Goal: Find specific page/section: Find specific page/section

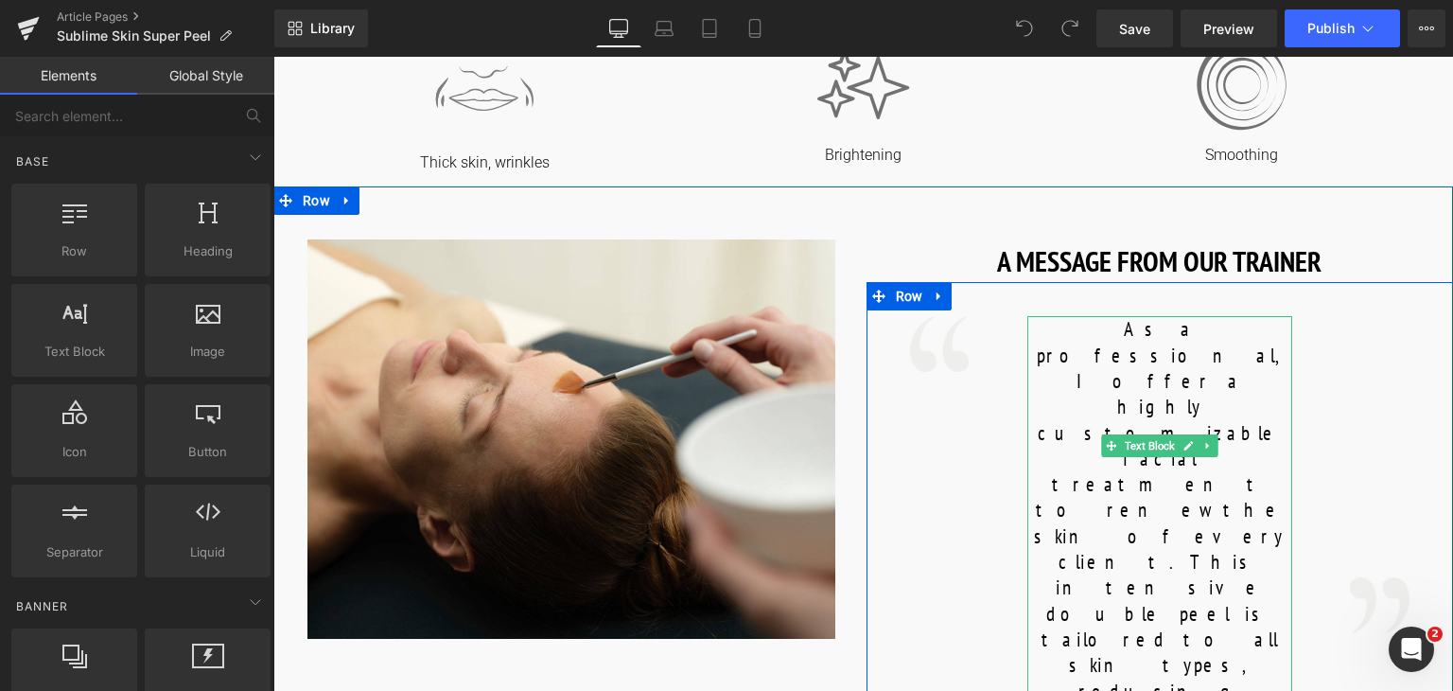
scroll to position [742, 0]
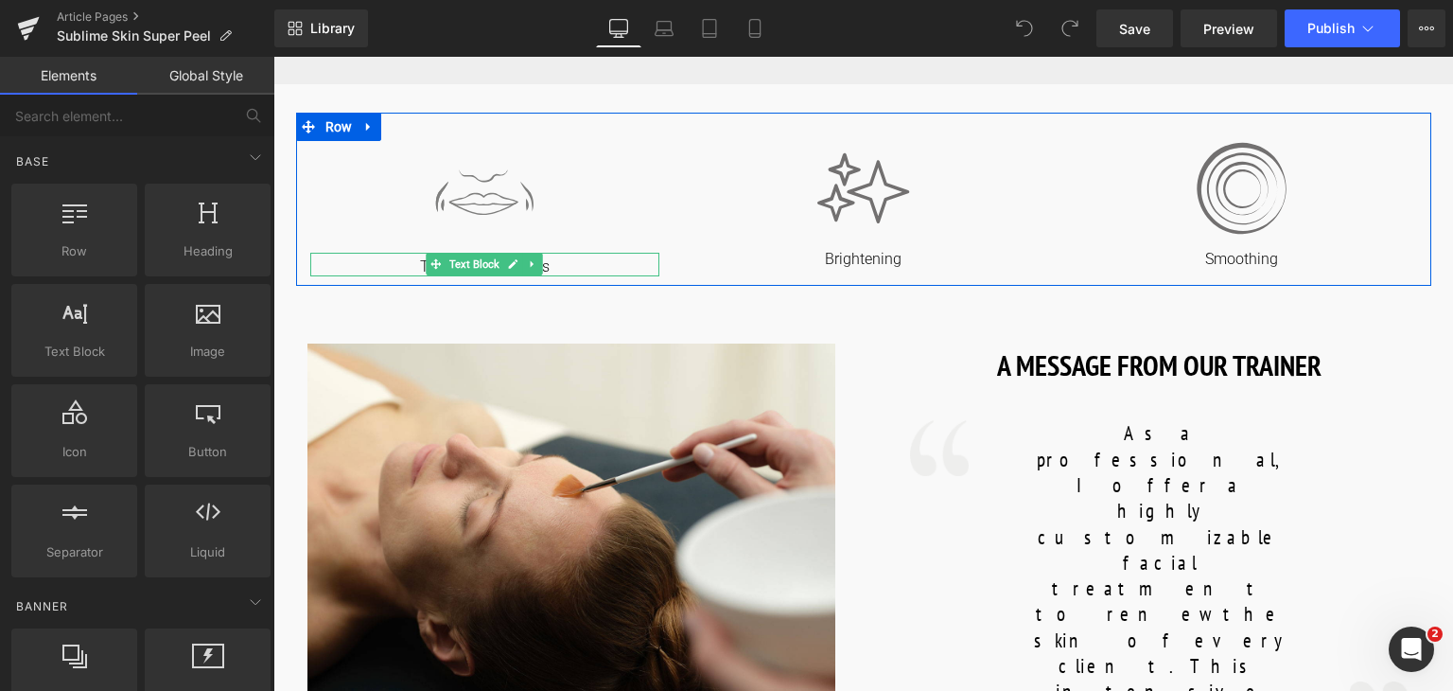
click at [575, 261] on p "Thick skin, wrinkles" at bounding box center [485, 267] width 350 height 20
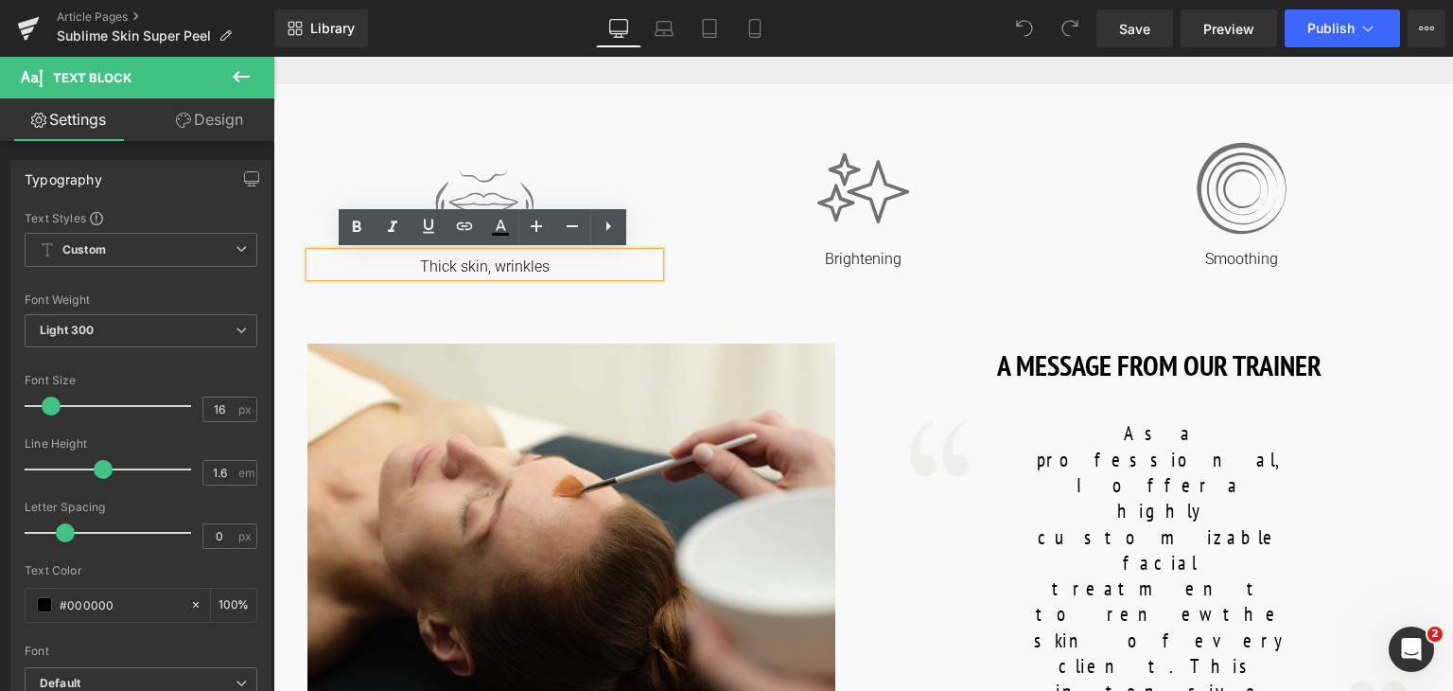
click at [450, 268] on p "Thick skin, wrinkles" at bounding box center [485, 267] width 350 height 20
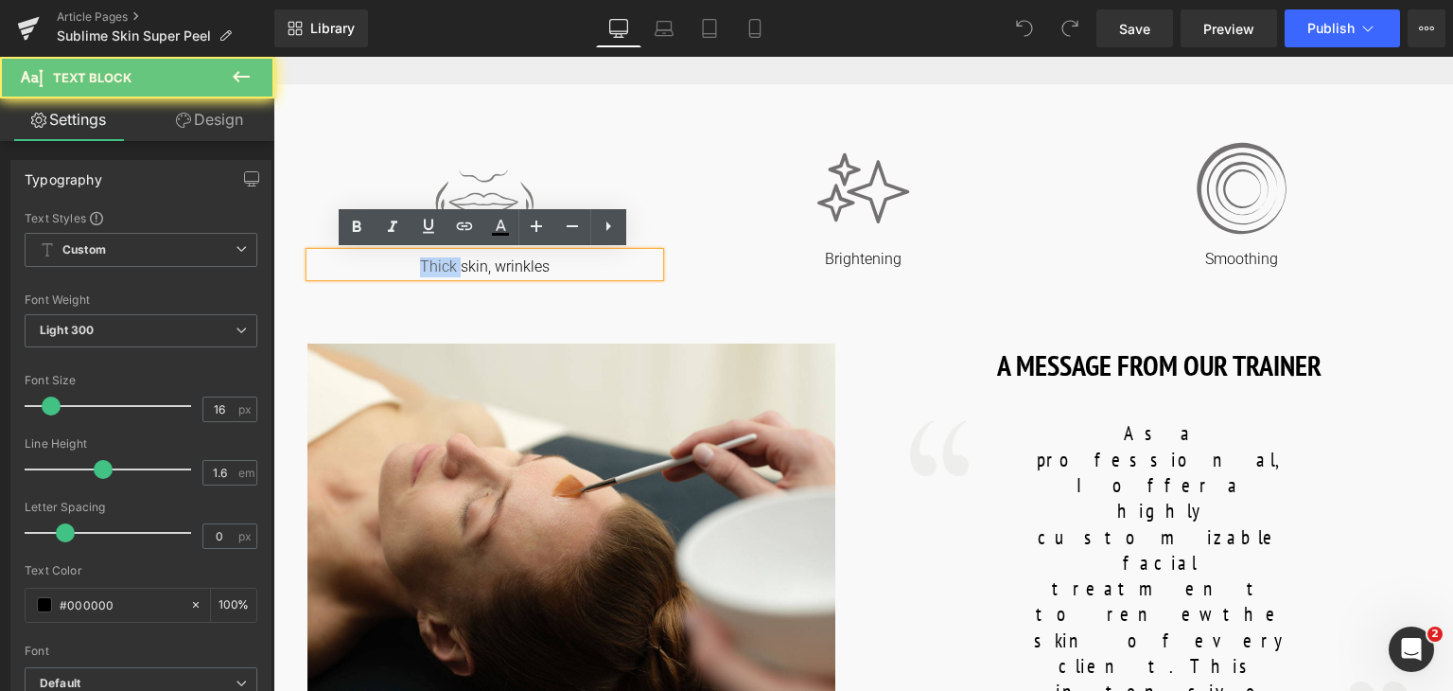
click at [450, 268] on p "Thick skin, wrinkles" at bounding box center [485, 267] width 350 height 20
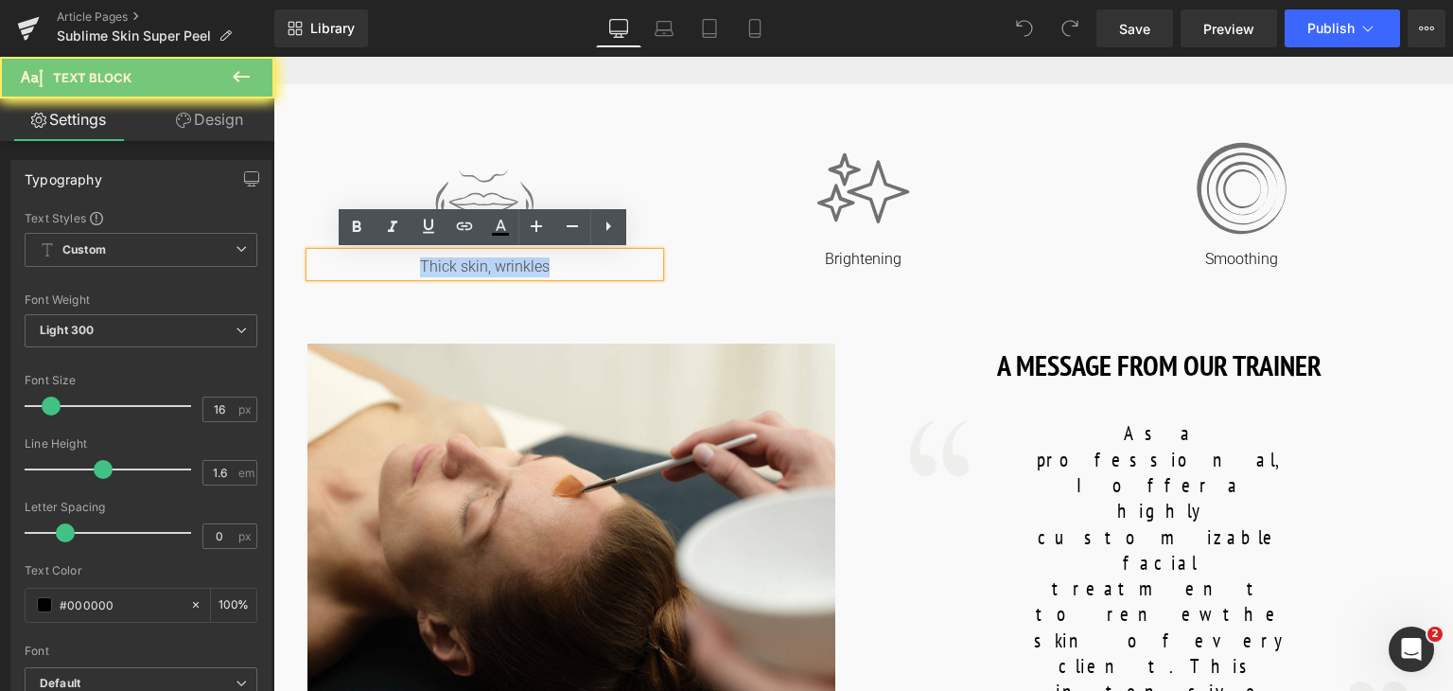
copy p "Thick skin, wrinkles"
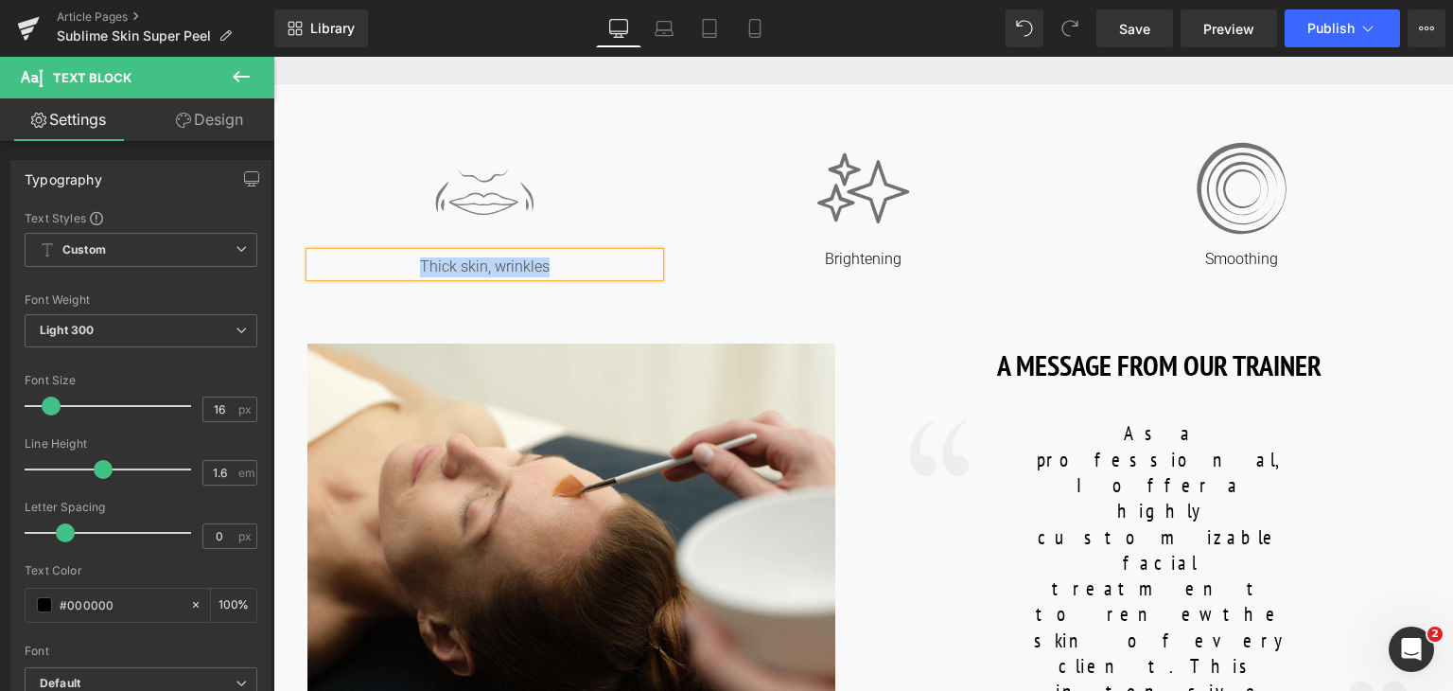
click at [431, 263] on p "Thick skin, wrinkles" at bounding box center [485, 267] width 350 height 20
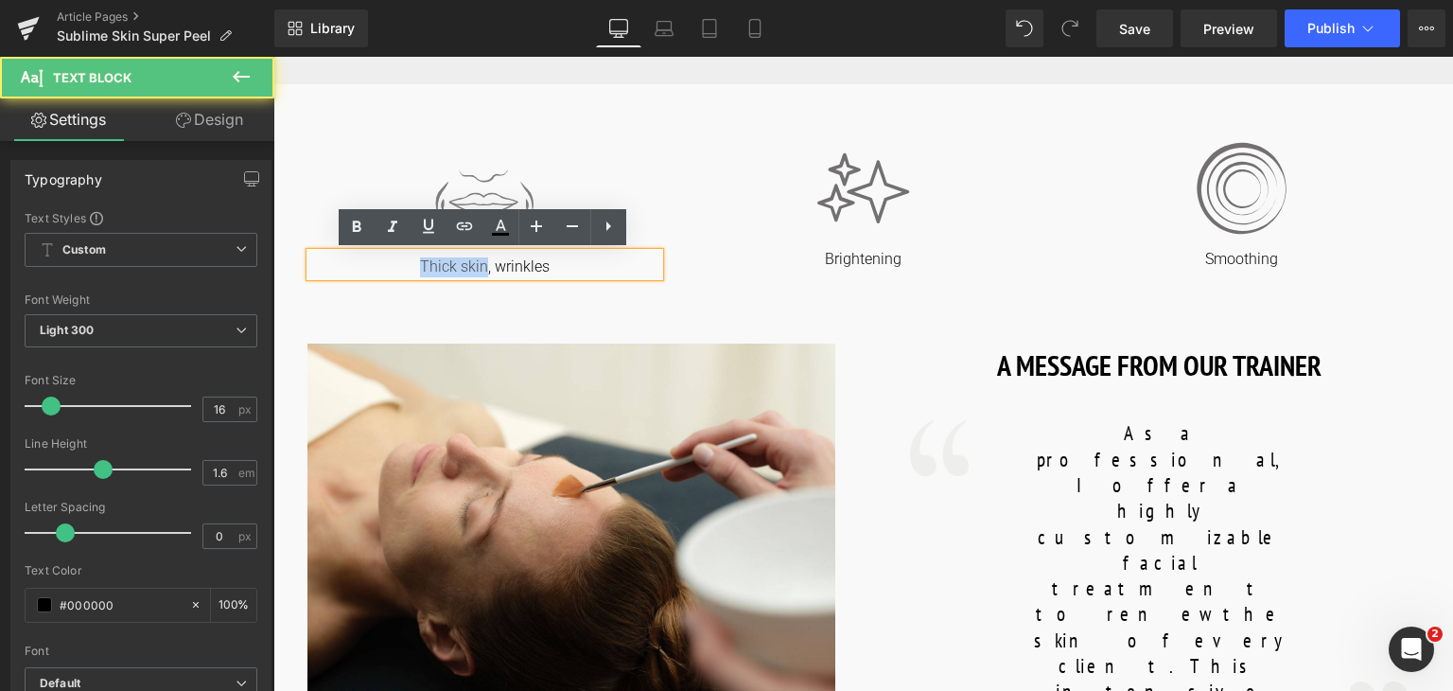
drag, startPoint x: 481, startPoint y: 266, endPoint x: 417, endPoint y: 270, distance: 64.4
click at [417, 270] on p "Thick skin, wrinkles" at bounding box center [485, 267] width 350 height 20
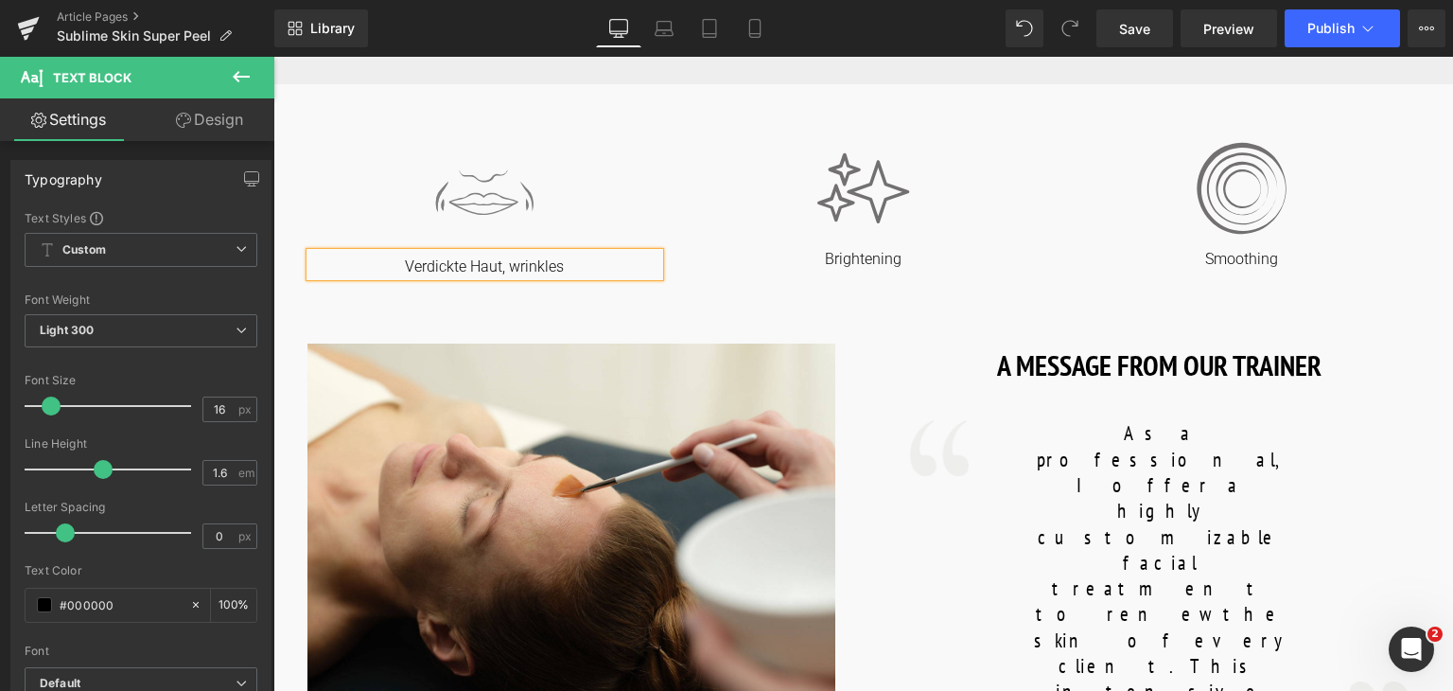
click at [537, 271] on p "Verdickte Haut, wrinkles" at bounding box center [485, 267] width 350 height 20
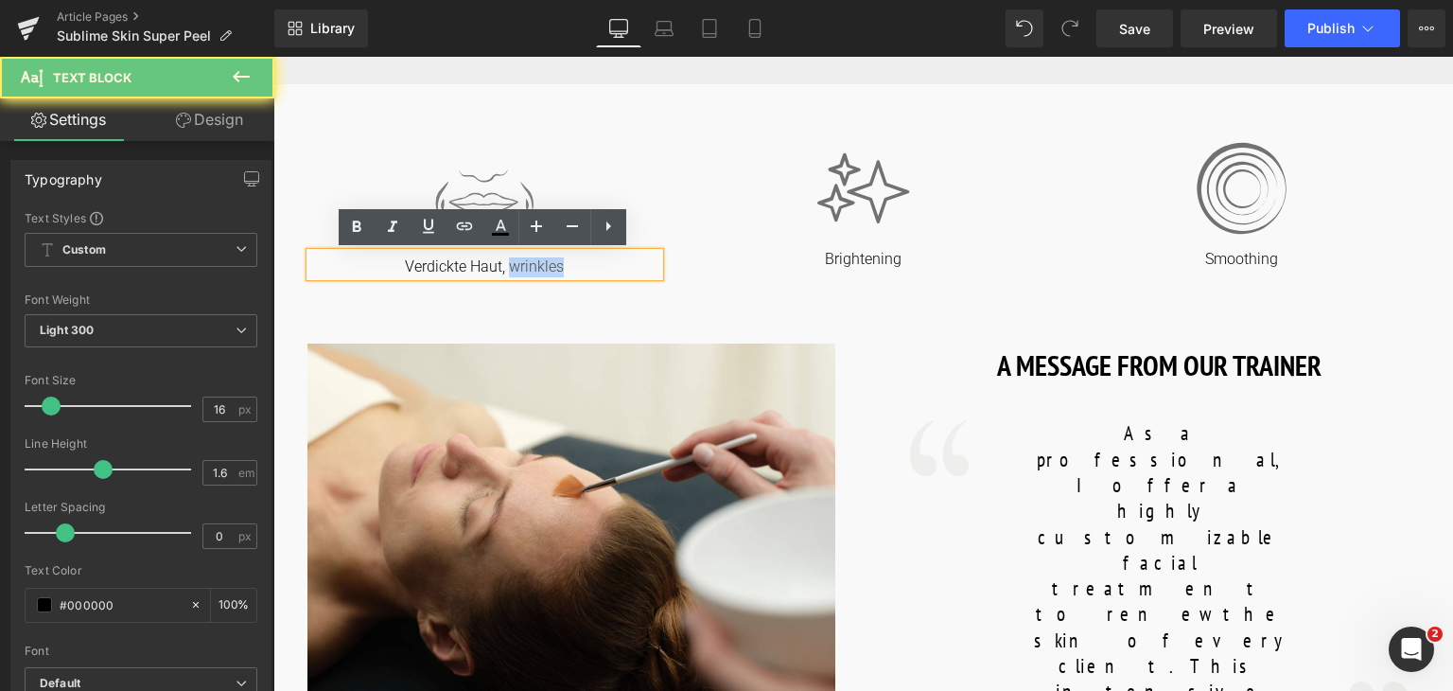
click at [537, 271] on p "Verdickte Haut, wrinkles" at bounding box center [485, 267] width 350 height 20
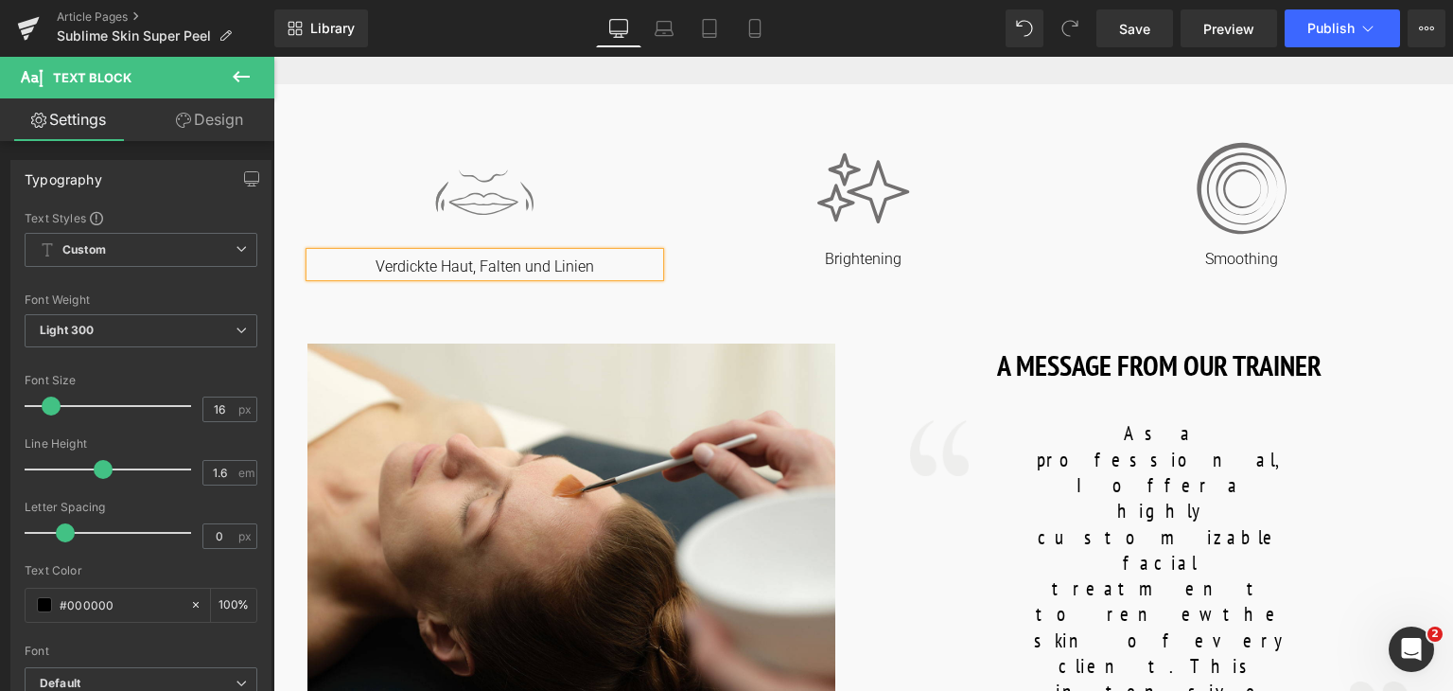
click at [540, 265] on p "Verdickte Haut, Falten und Linien" at bounding box center [485, 267] width 350 height 20
click at [570, 269] on p "Verdickte Haut, Linien" at bounding box center [485, 267] width 350 height 20
click at [864, 255] on span "Text Block" at bounding box center [854, 257] width 58 height 23
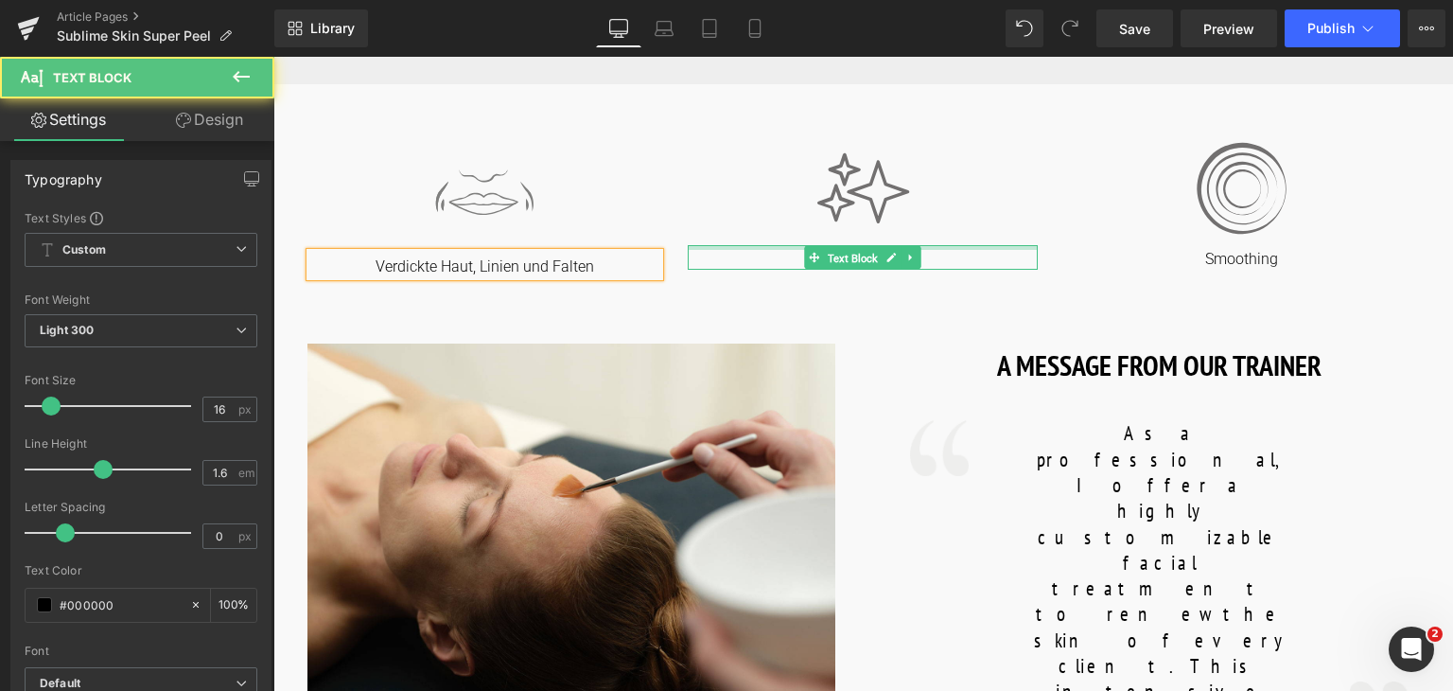
click at [950, 248] on div at bounding box center [863, 247] width 350 height 5
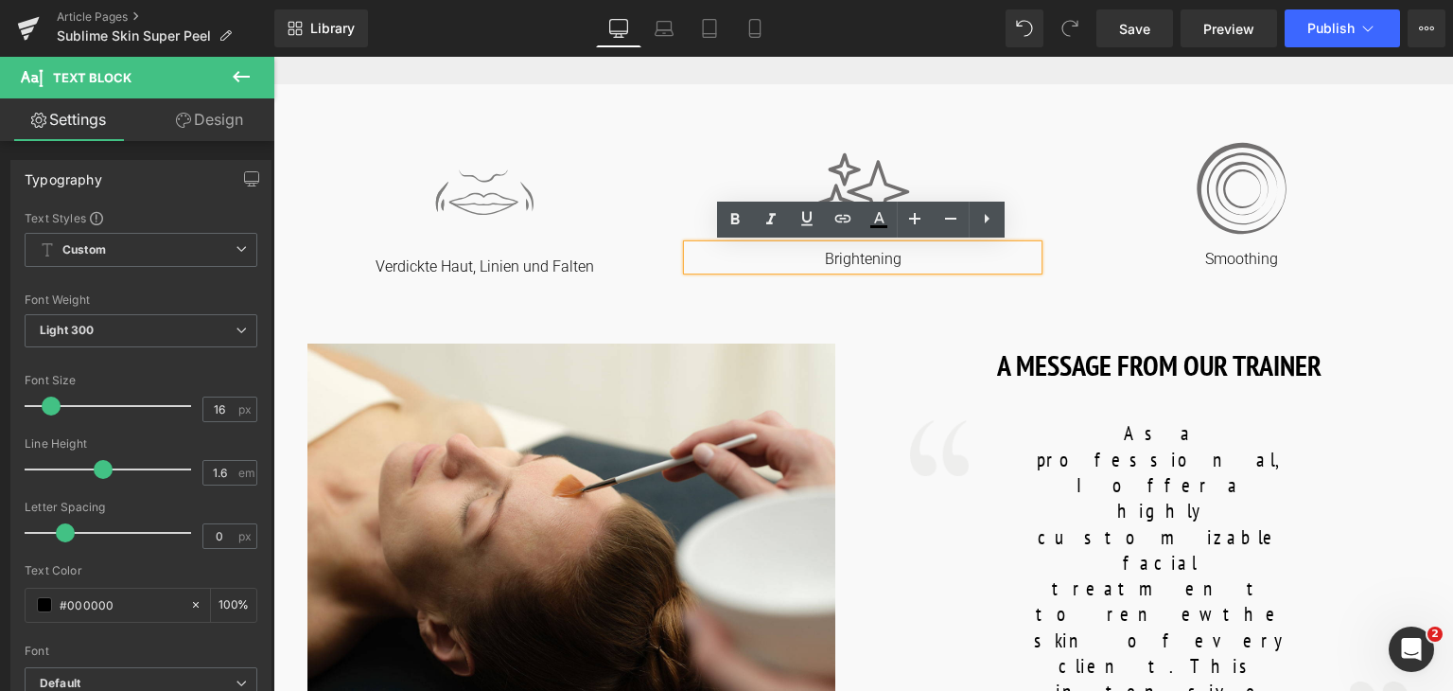
click at [911, 262] on p "Brightening" at bounding box center [863, 260] width 350 height 20
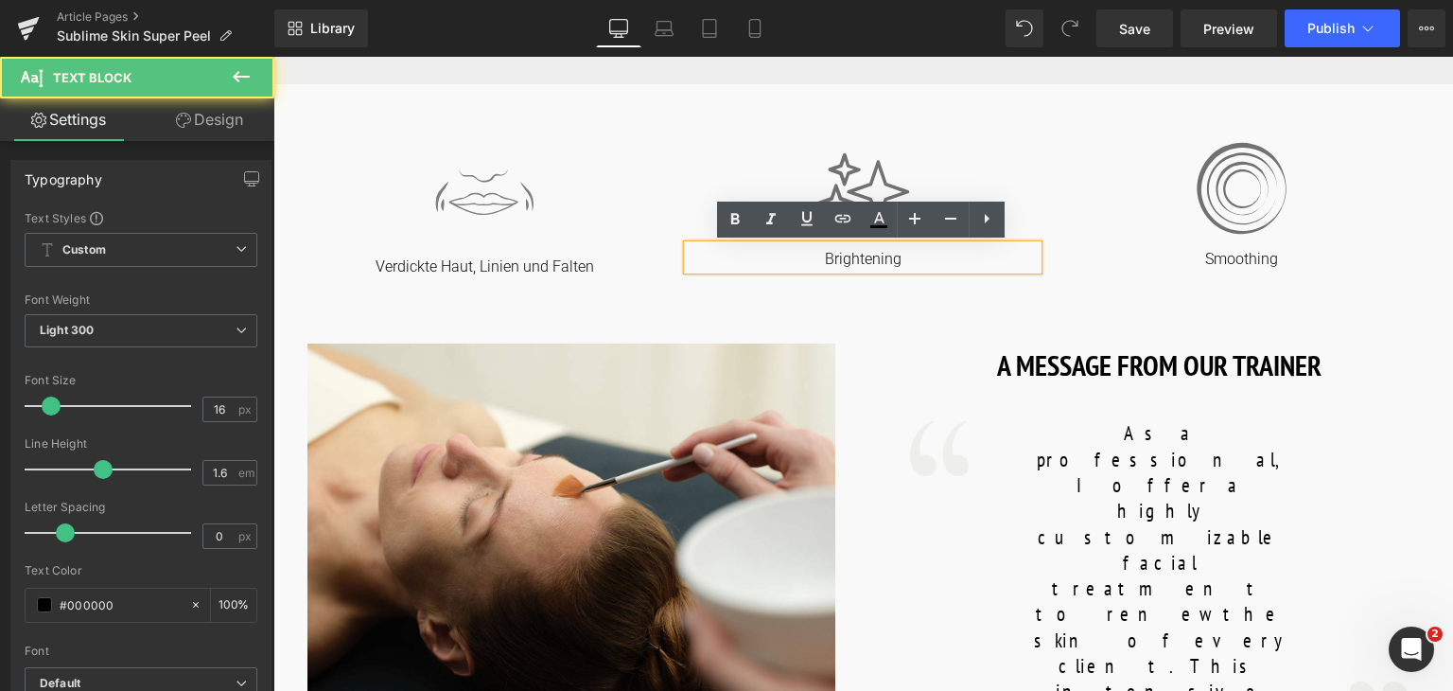
click at [911, 262] on p "Brightening" at bounding box center [863, 260] width 350 height 20
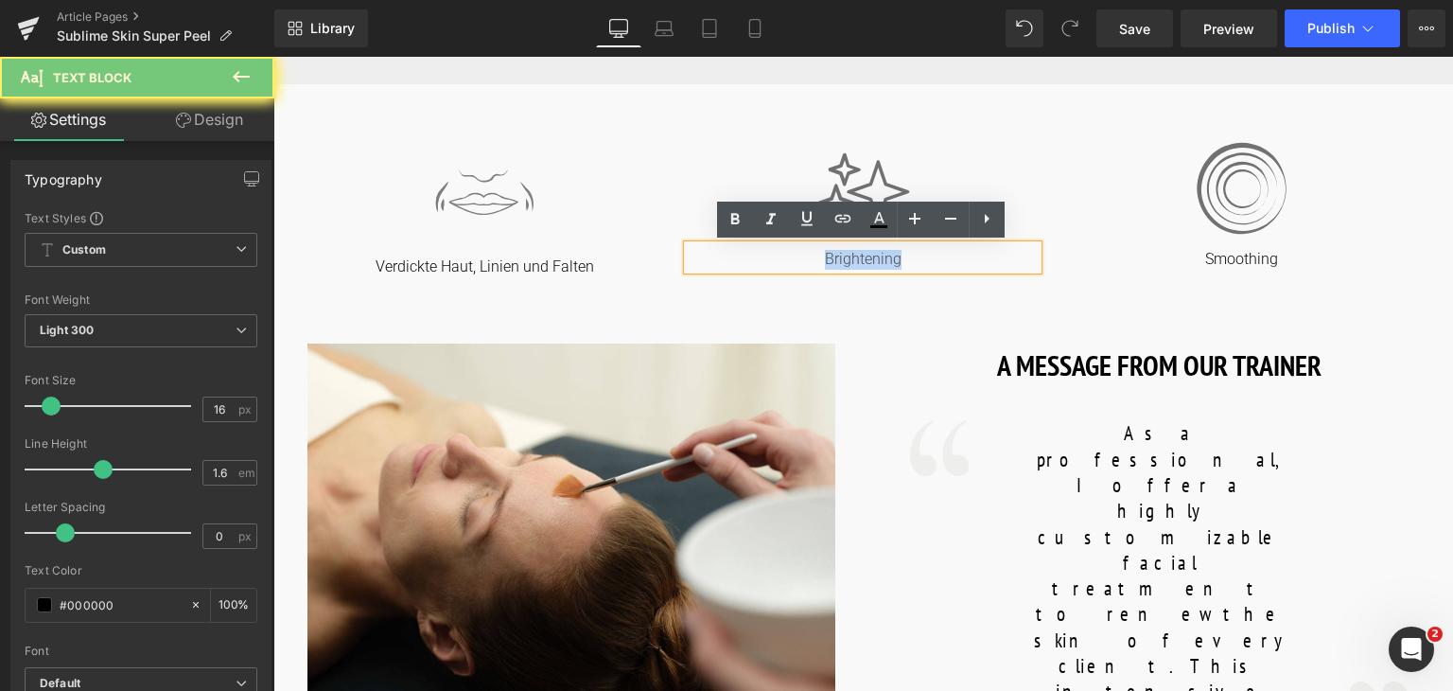
click at [911, 262] on p "Brightening" at bounding box center [863, 260] width 350 height 20
copy p "Brightening"
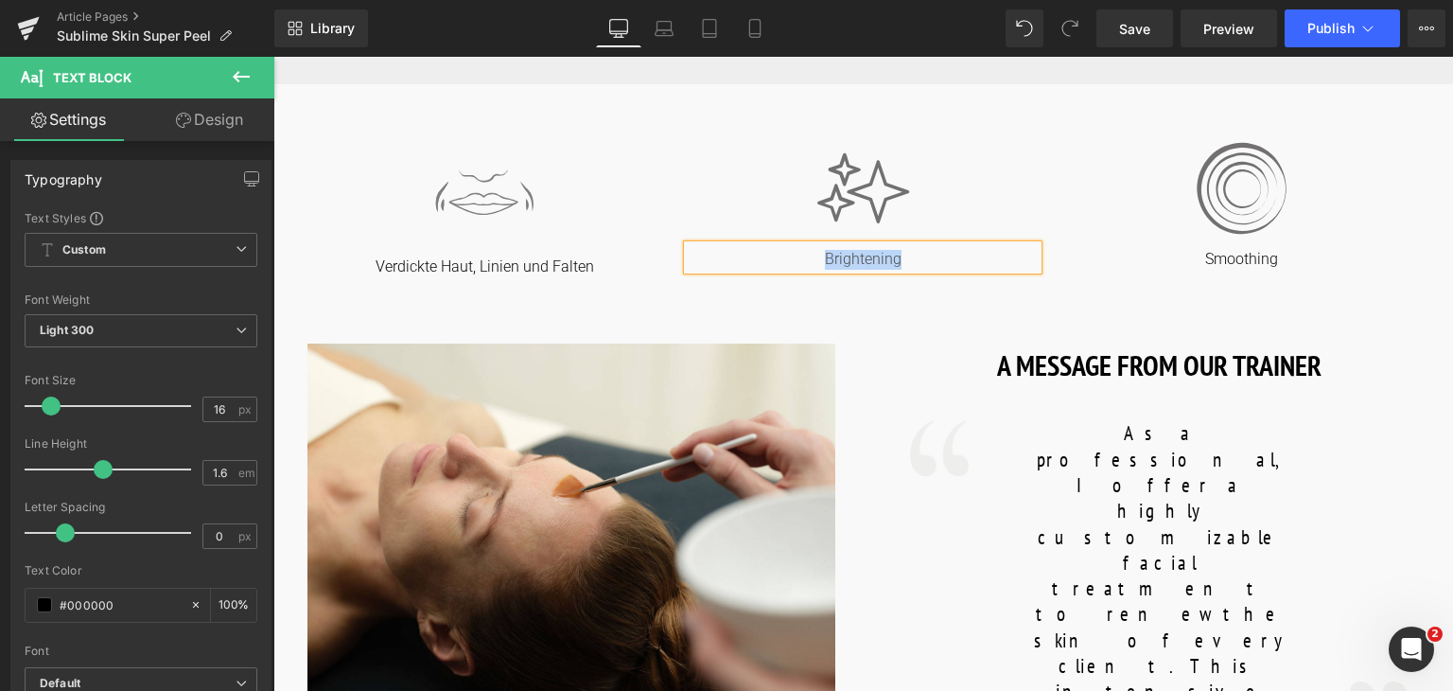
click at [848, 264] on p "Brightening" at bounding box center [863, 260] width 350 height 20
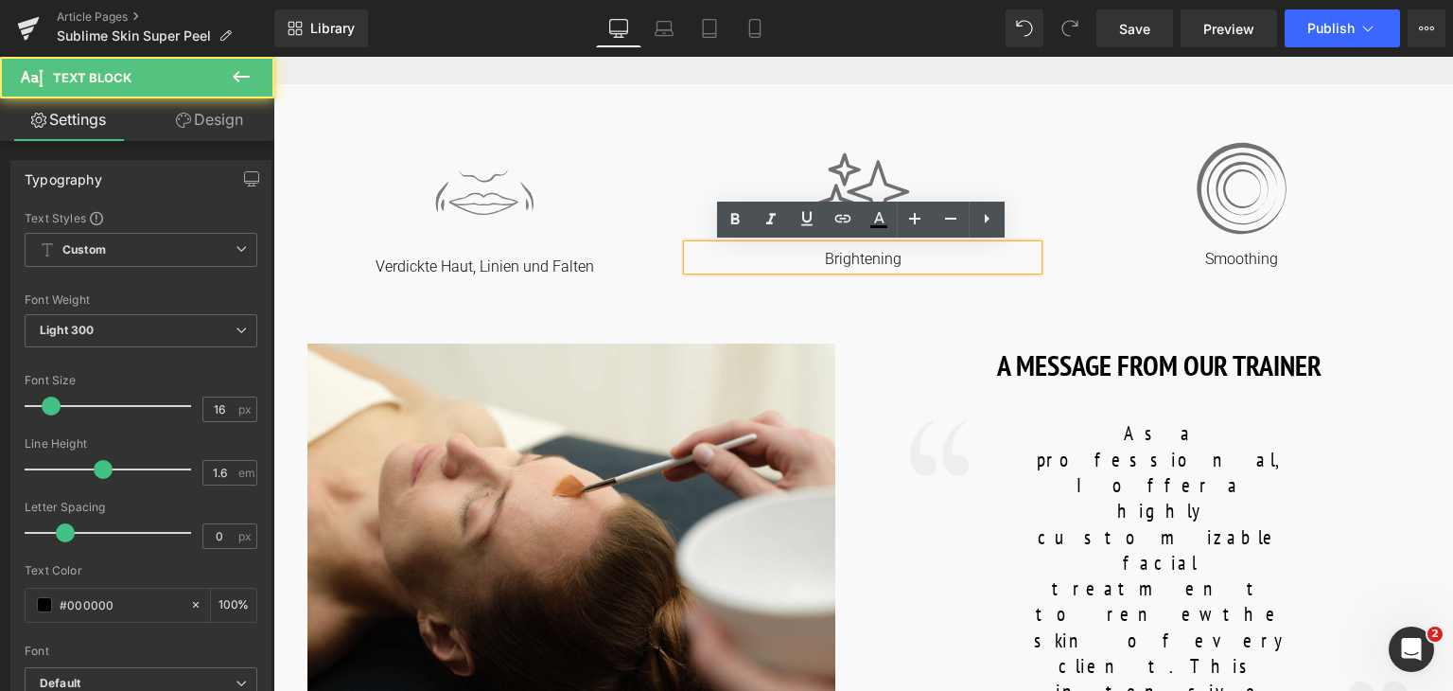
click at [848, 264] on p "Brightening" at bounding box center [863, 260] width 350 height 20
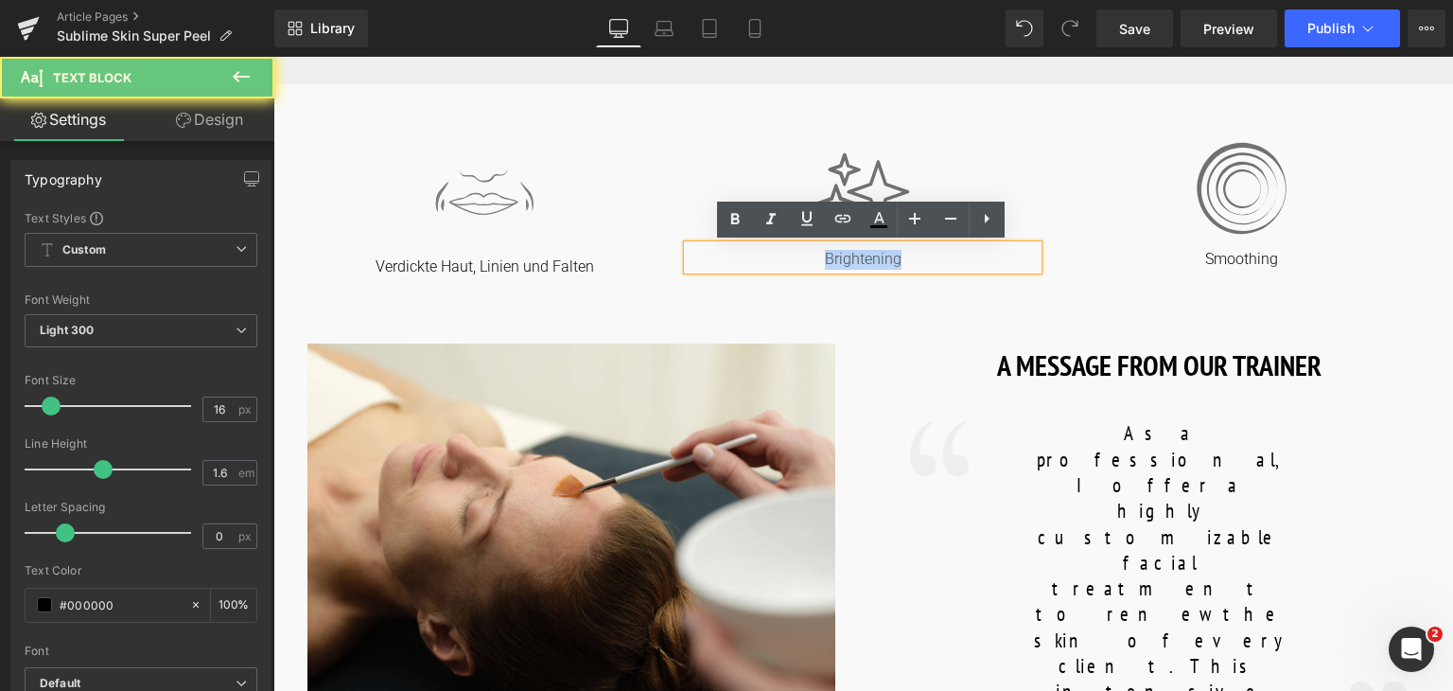
click at [848, 264] on p "Brightening" at bounding box center [863, 260] width 350 height 20
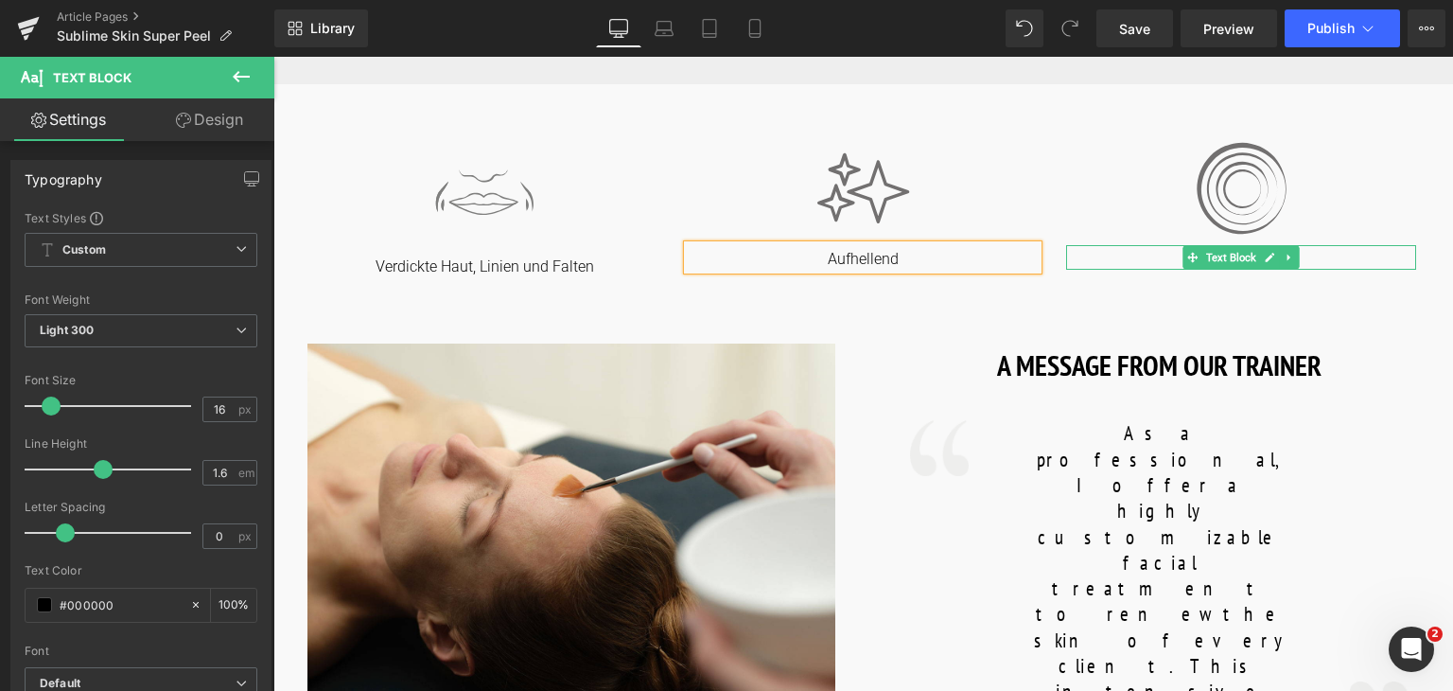
click at [1323, 249] on div at bounding box center [1241, 247] width 350 height 5
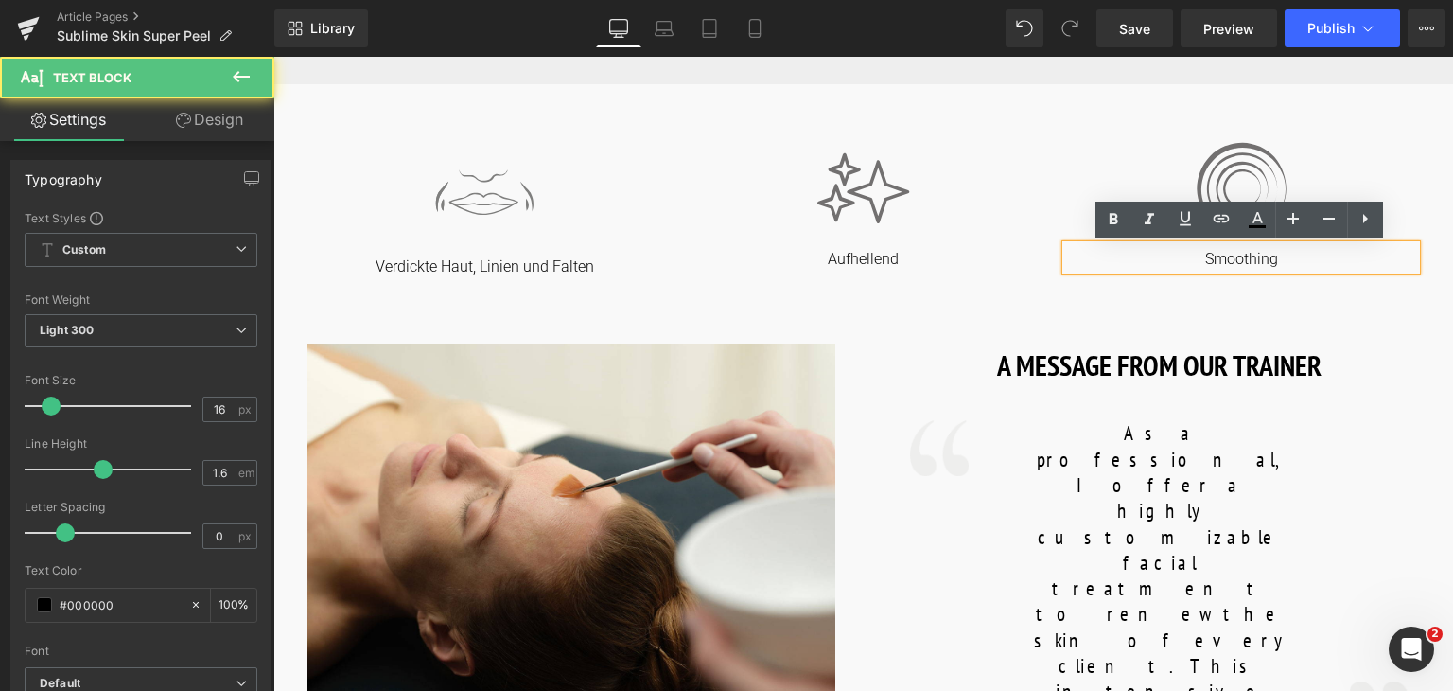
click at [1321, 258] on p "Smoothing" at bounding box center [1241, 260] width 350 height 20
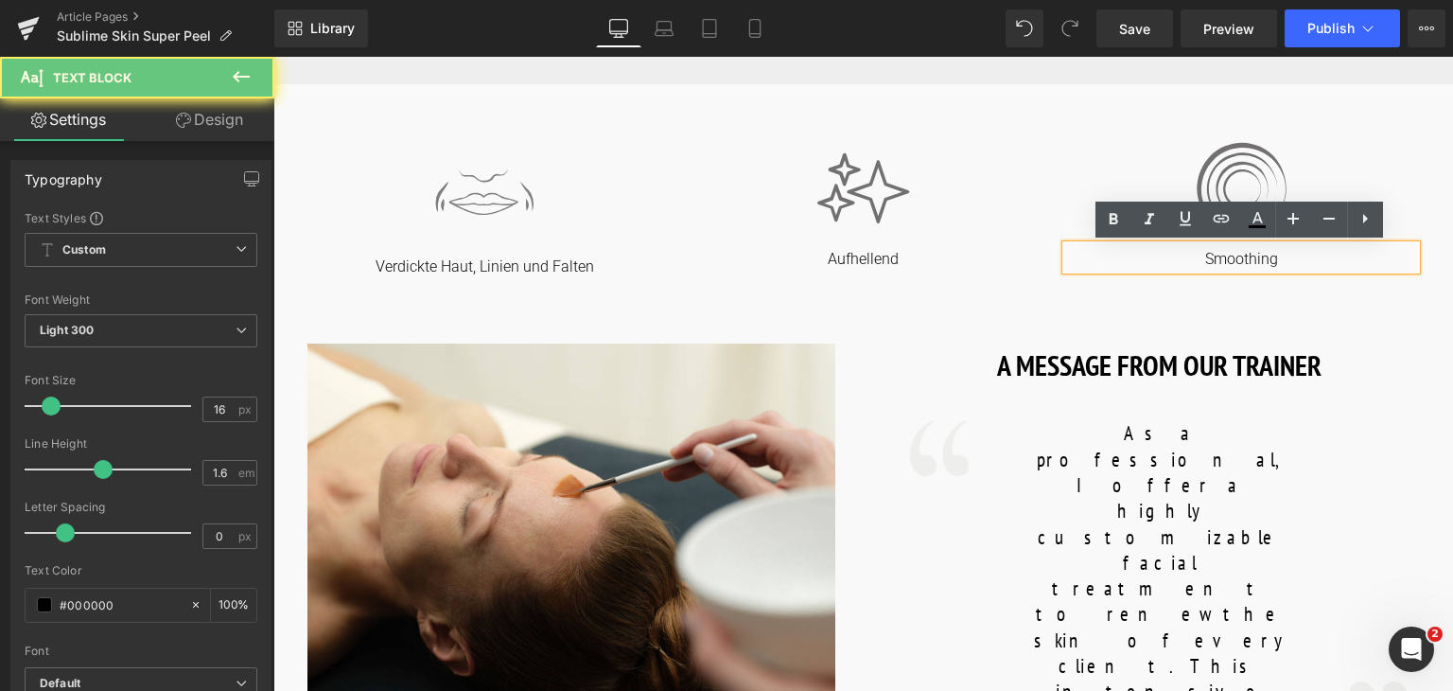
click at [1321, 258] on p "Smoothing" at bounding box center [1241, 260] width 350 height 20
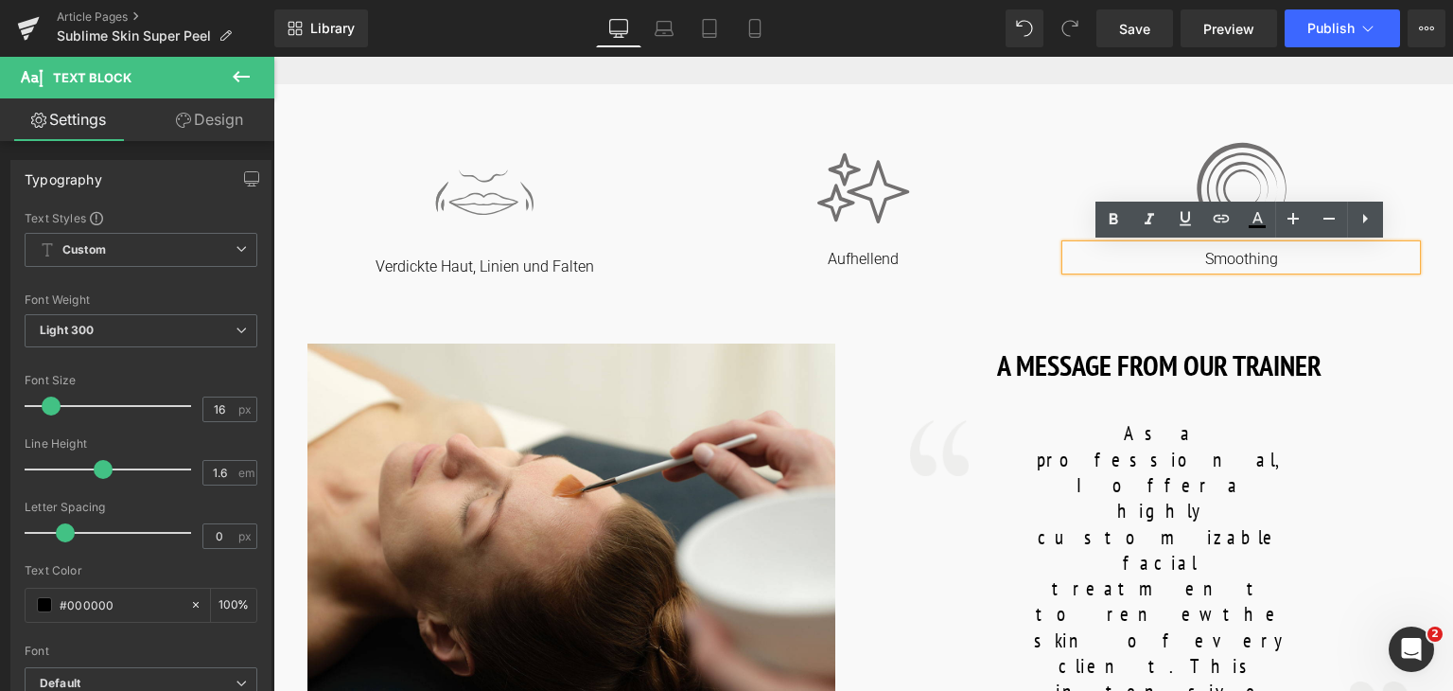
copy p "Smoothing"
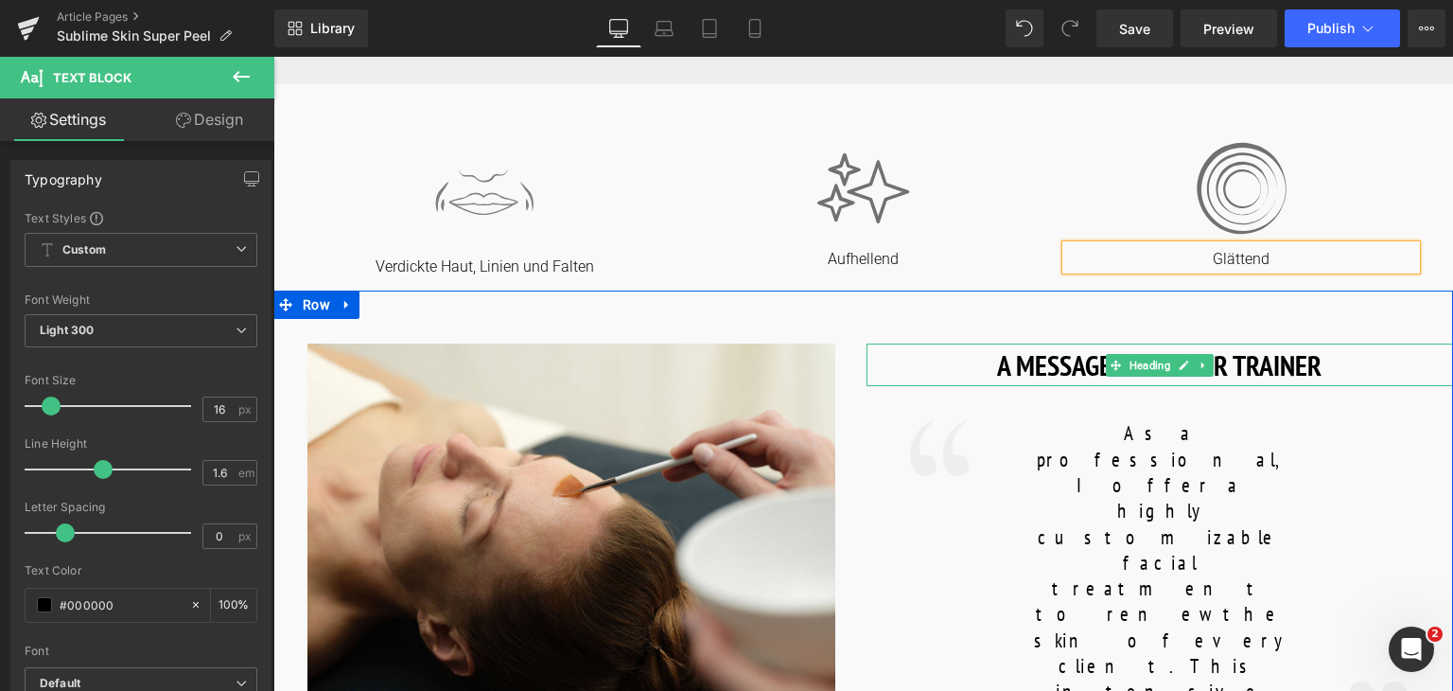
click at [1044, 375] on h1 "A MESSAGE FROM OUR TRAINER" at bounding box center [1160, 364] width 587 height 43
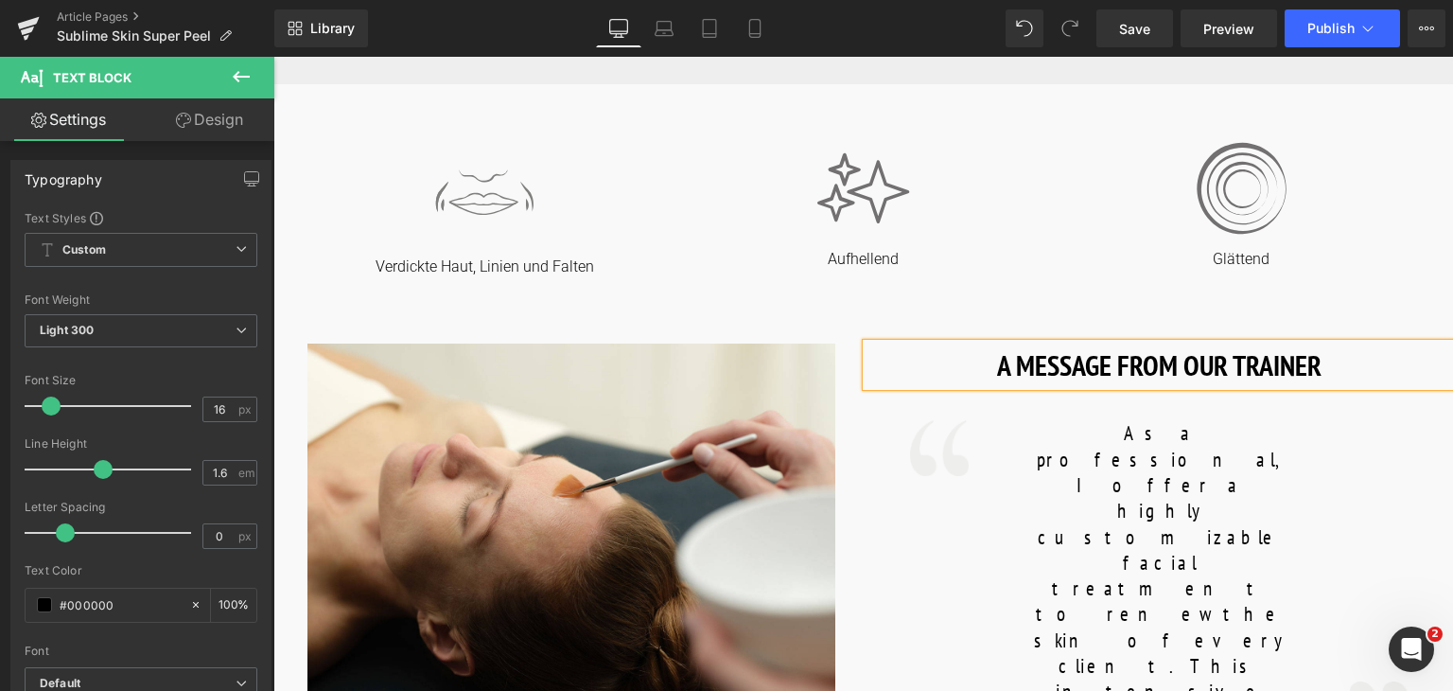
click at [1044, 375] on h1 "A MESSAGE FROM OUR TRAINER" at bounding box center [1160, 364] width 587 height 43
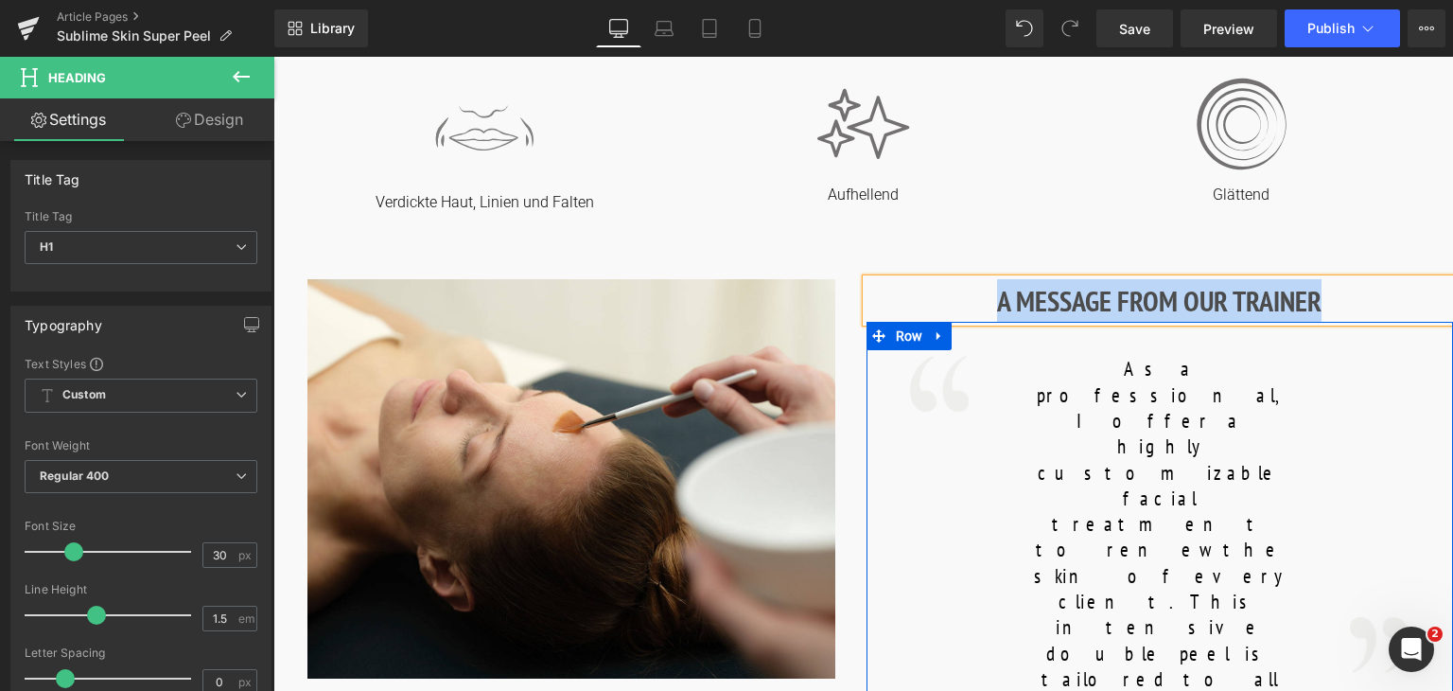
scroll to position [812, 0]
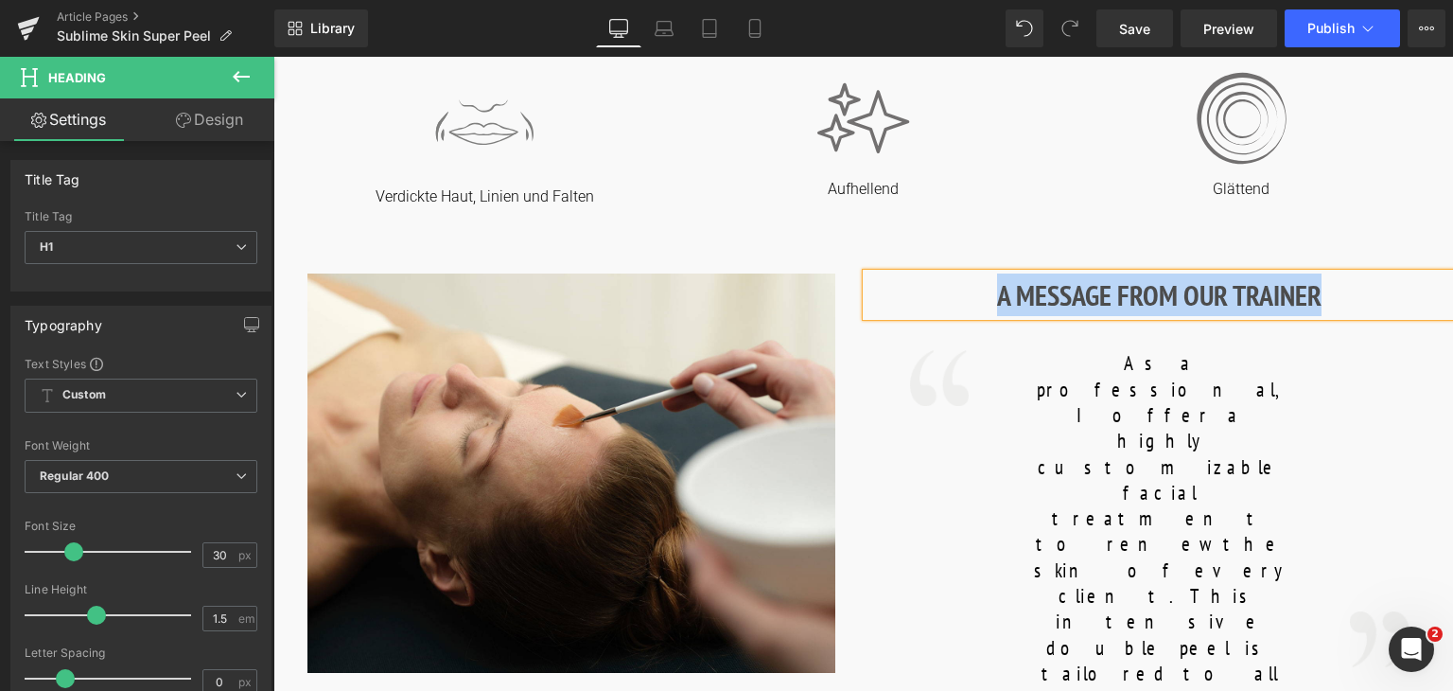
paste div
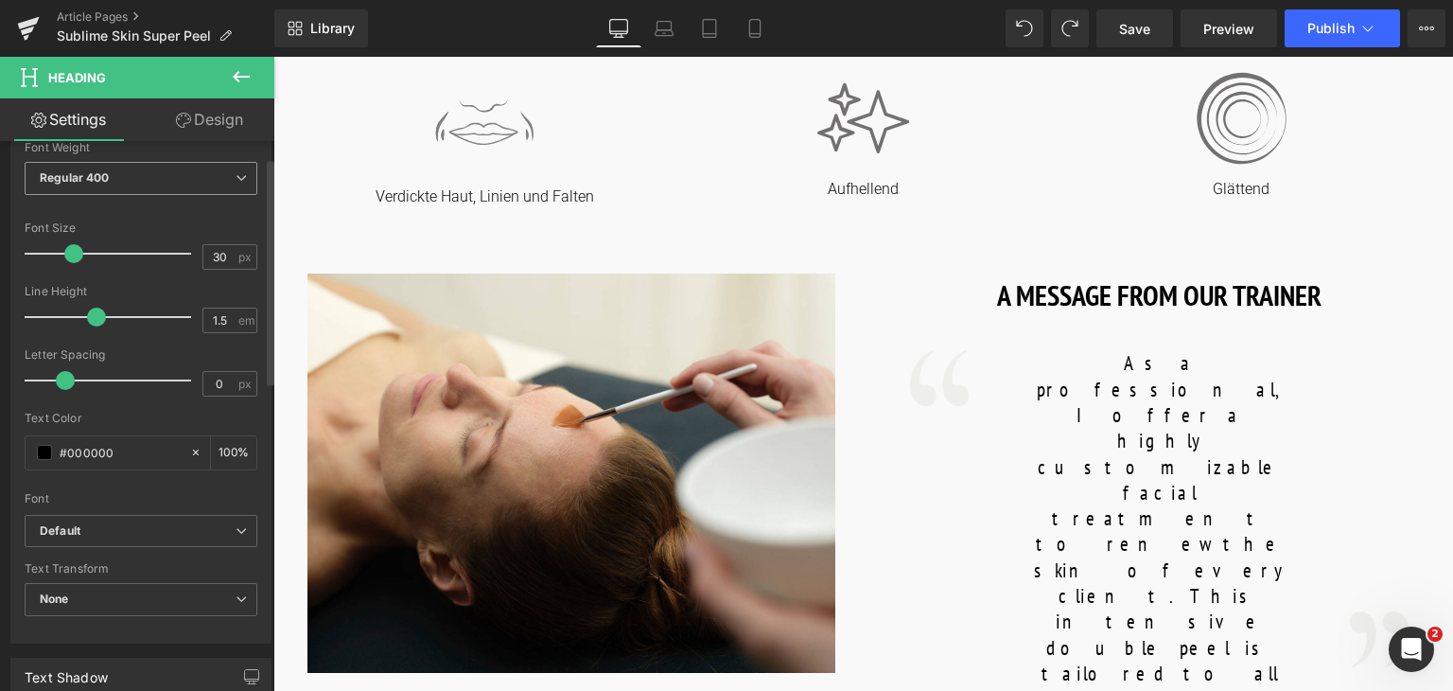
scroll to position [0, 0]
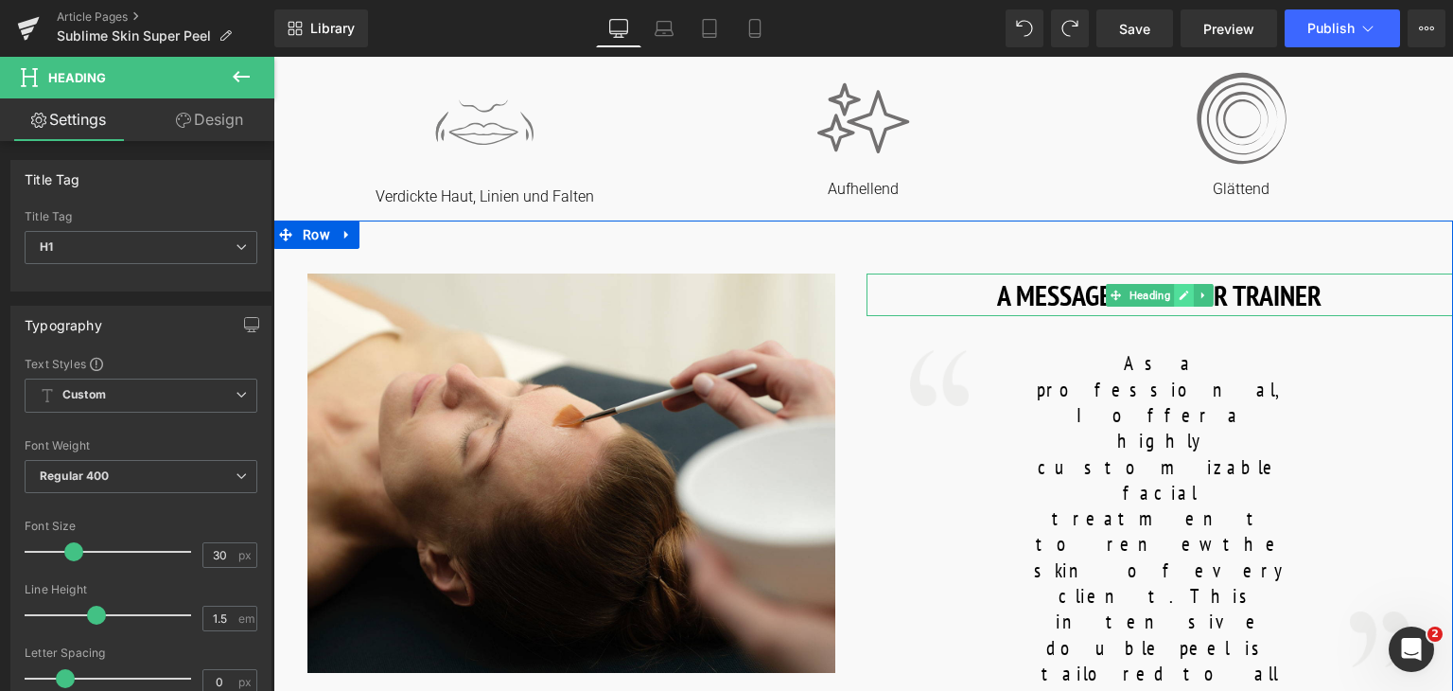
click at [1184, 297] on icon at bounding box center [1184, 294] width 10 height 11
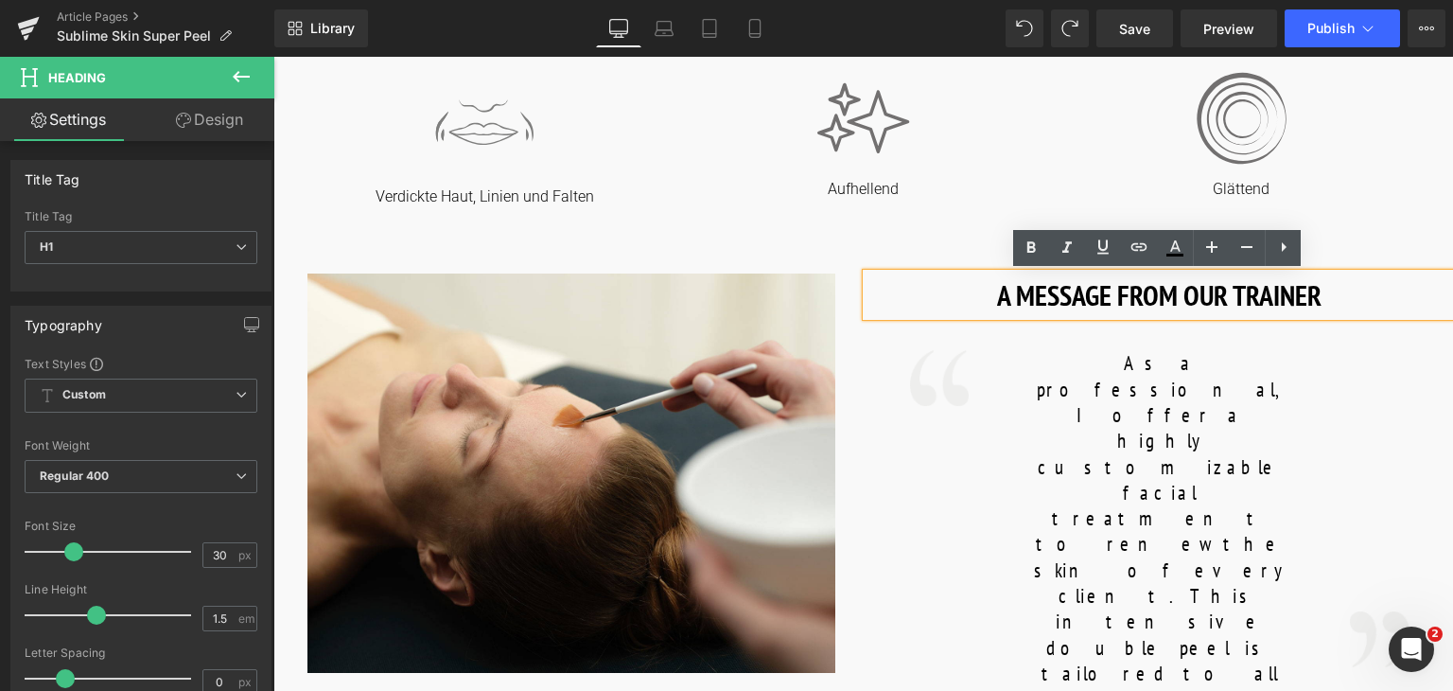
click at [1184, 297] on h1 "A MESSAGE FROM OUR TRAINER" at bounding box center [1160, 294] width 587 height 43
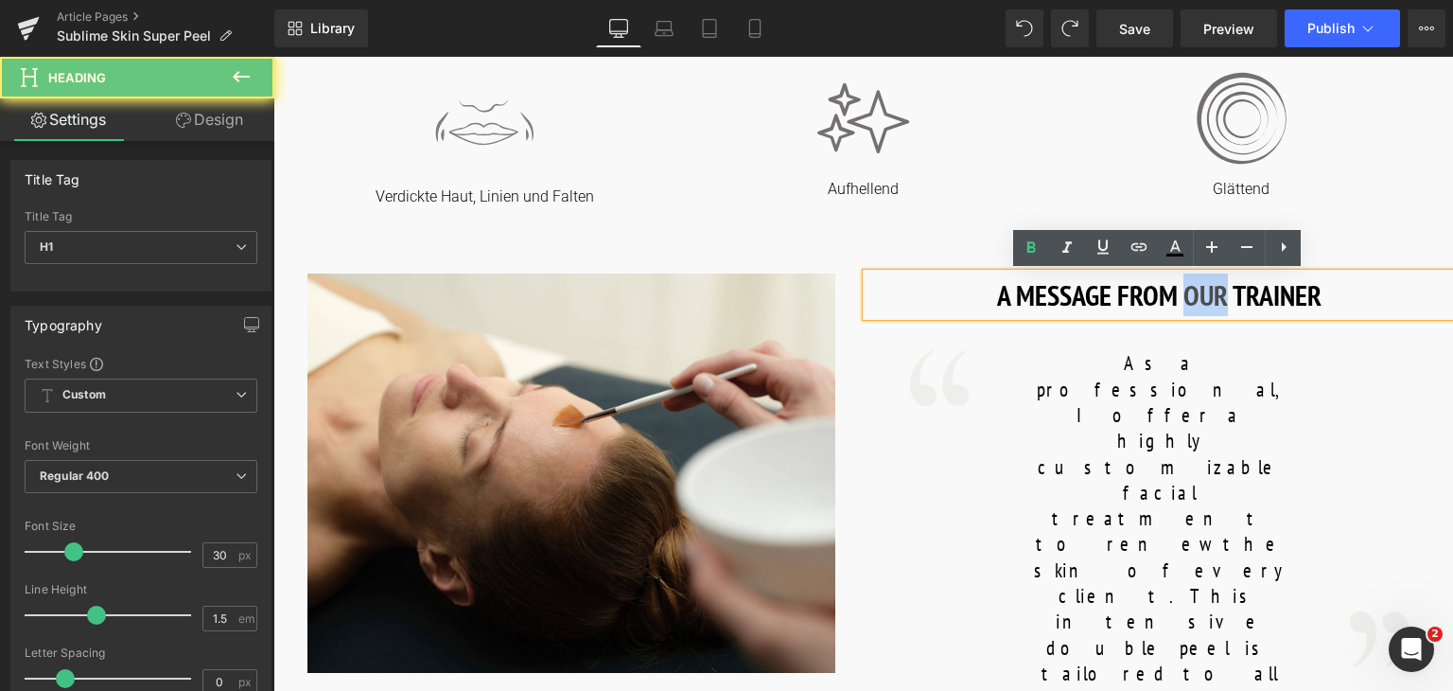
click at [1184, 297] on h1 "A MESSAGE FROM OUR TRAINER" at bounding box center [1160, 294] width 587 height 43
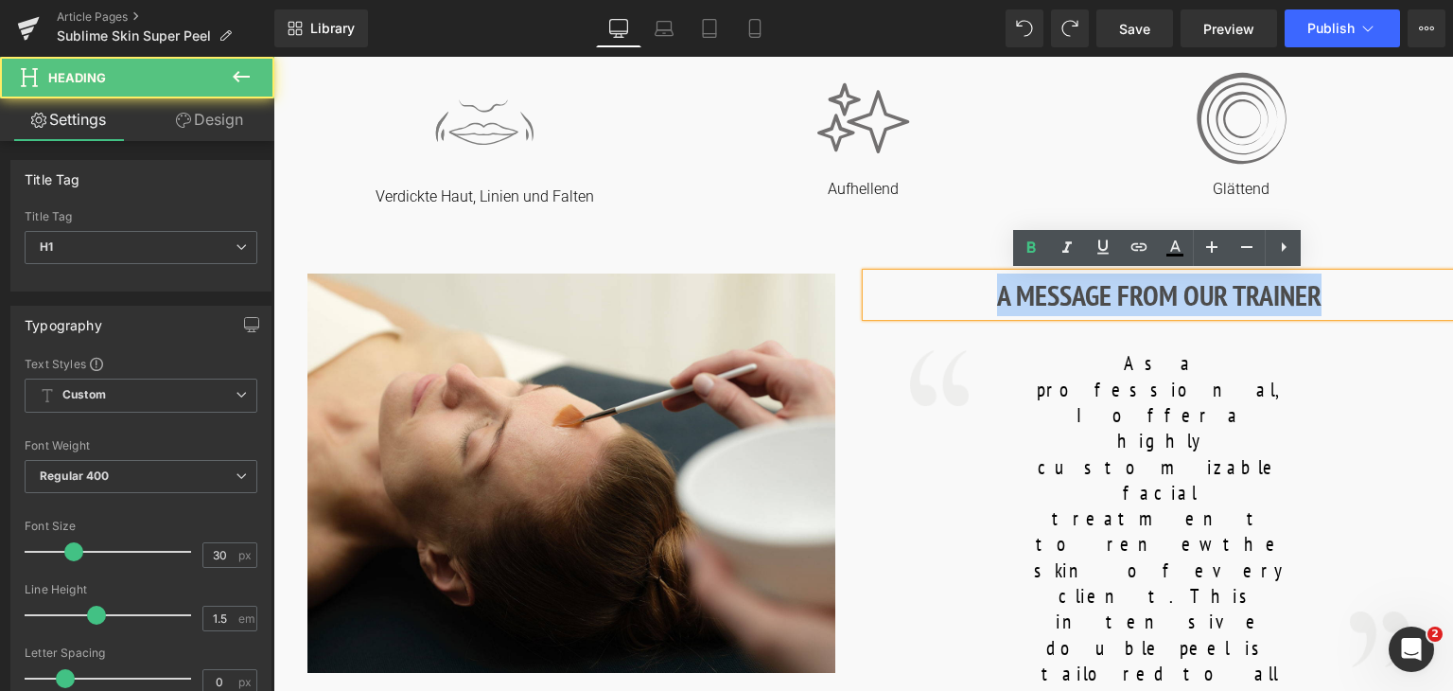
click at [1184, 297] on h1 "A MESSAGE FROM OUR TRAINER" at bounding box center [1160, 294] width 587 height 43
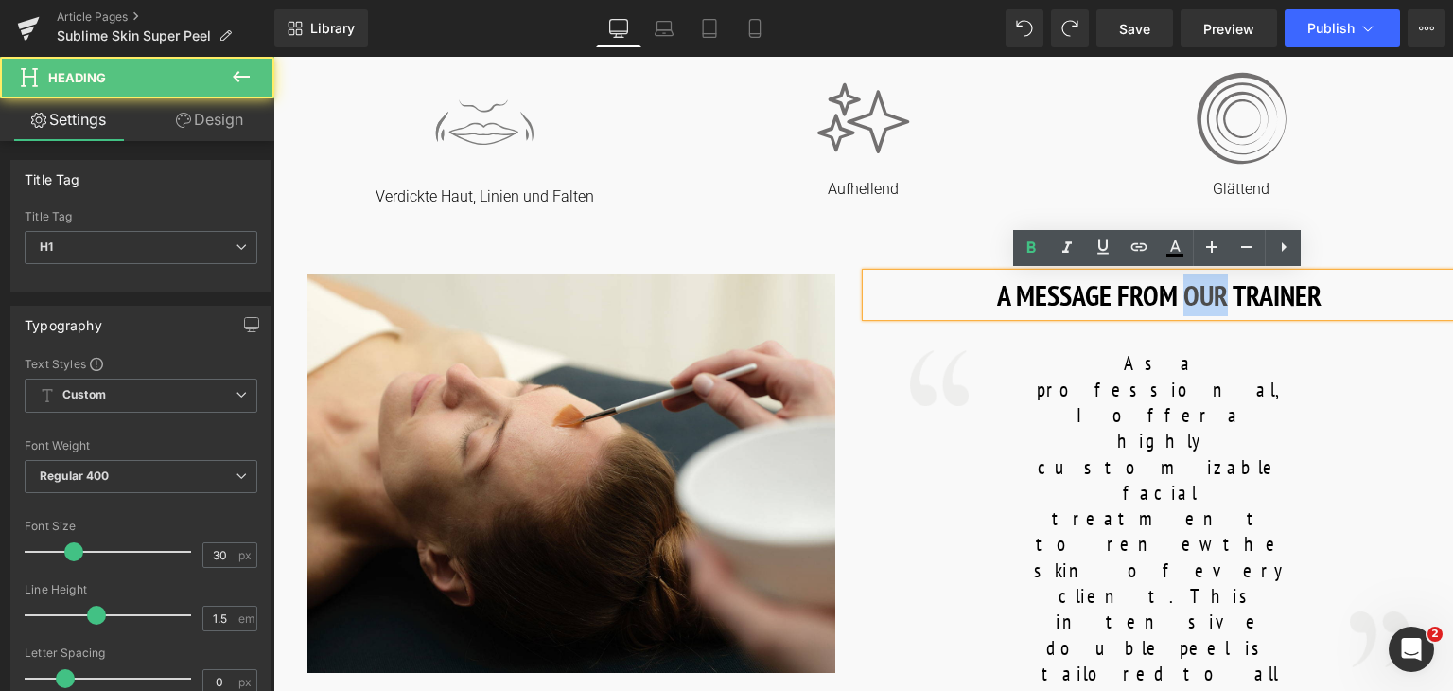
click at [1184, 297] on h1 "A MESSAGE FROM OUR TRAINER" at bounding box center [1160, 294] width 587 height 43
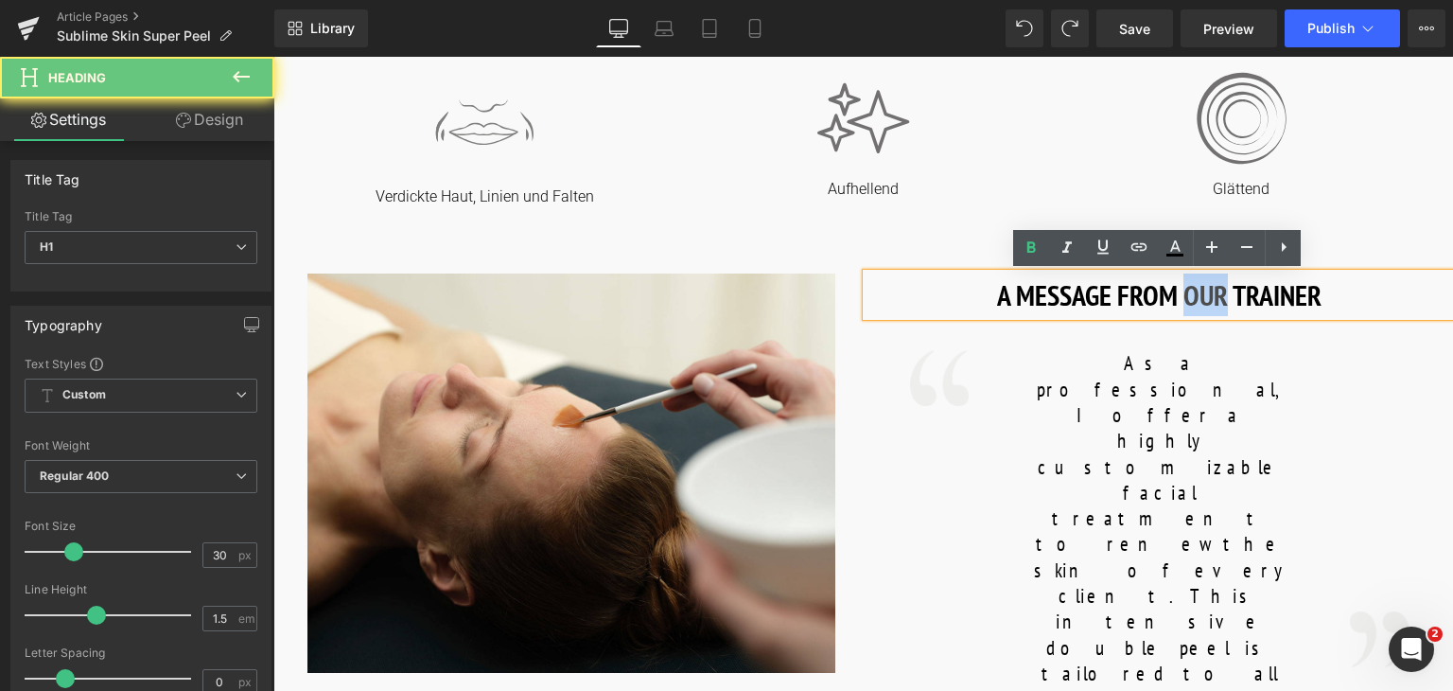
click at [1184, 297] on h1 "A MESSAGE FROM OUR TRAINER" at bounding box center [1160, 294] width 587 height 43
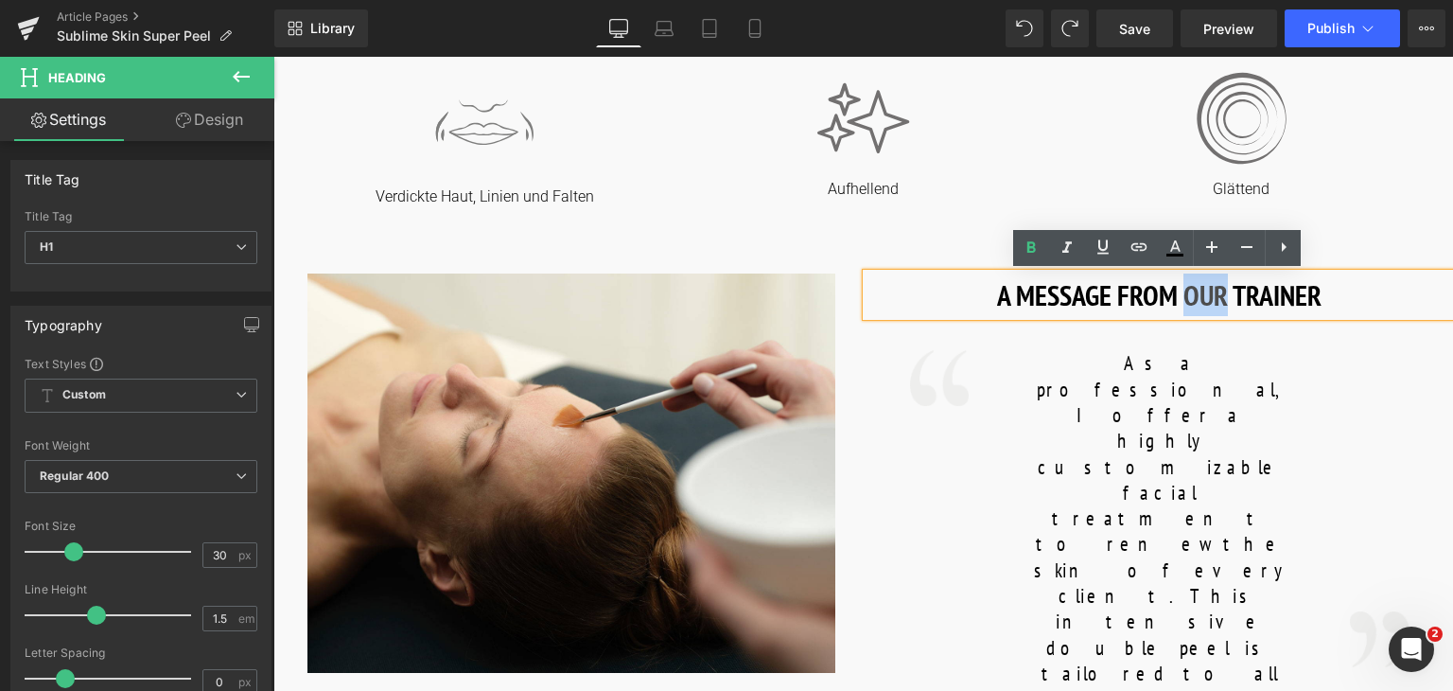
click at [1184, 297] on h1 "A MESSAGE FROM OUR TRAINER" at bounding box center [1160, 294] width 587 height 43
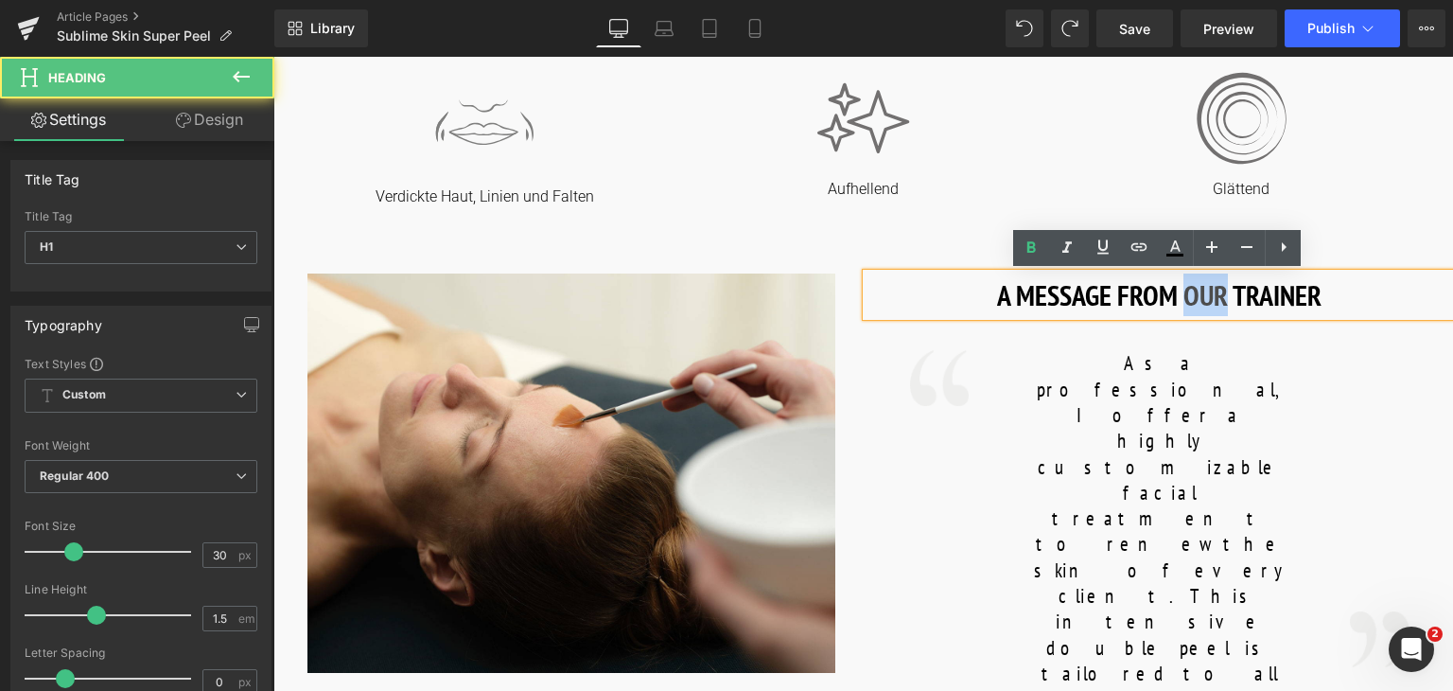
click at [1184, 297] on h1 "A MESSAGE FROM OUR TRAINER" at bounding box center [1160, 294] width 587 height 43
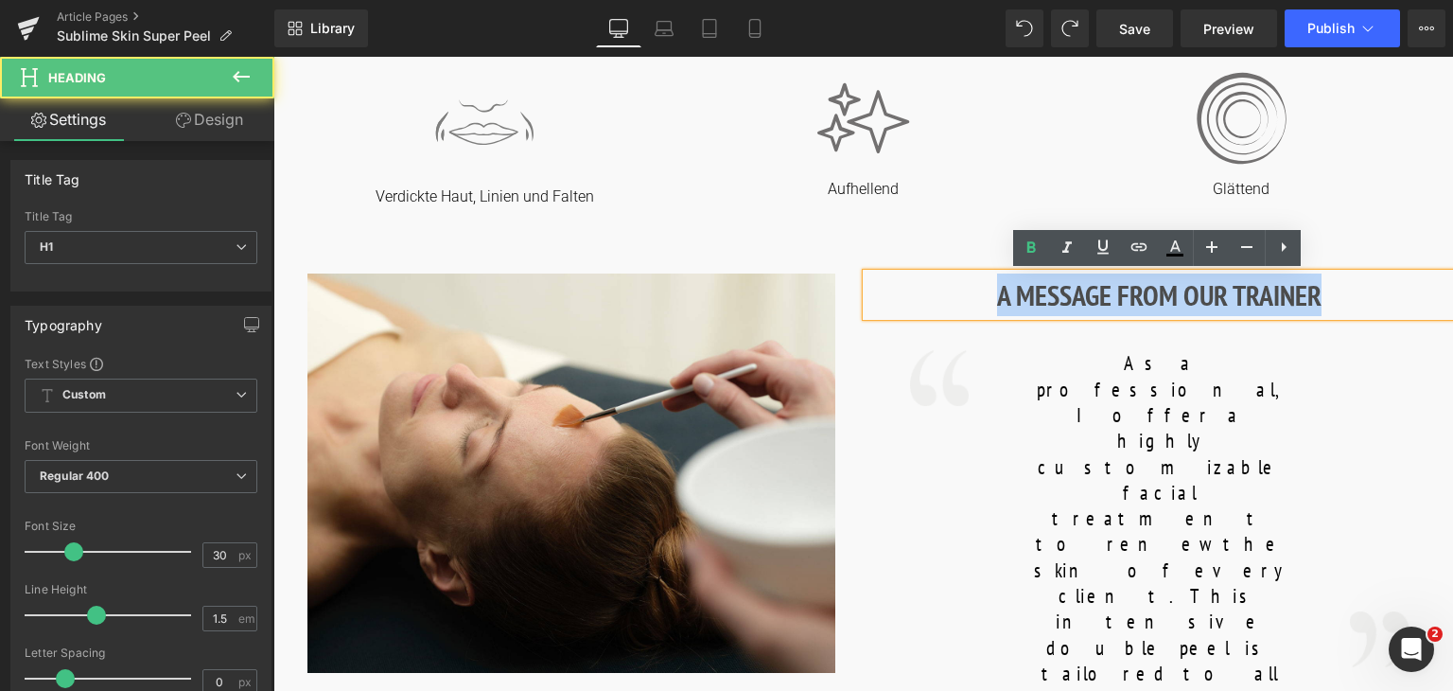
click at [1184, 297] on h1 "A MESSAGE FROM OUR TRAINER" at bounding box center [1160, 294] width 587 height 43
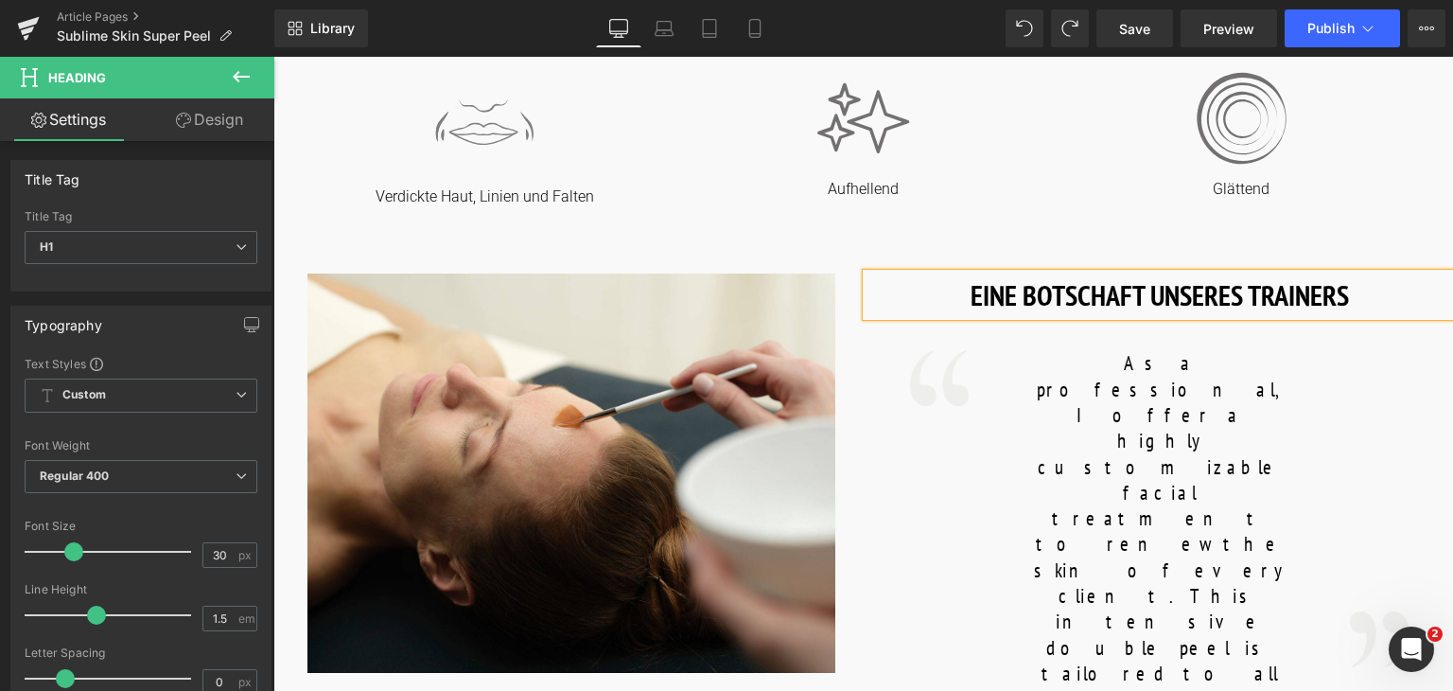
click at [1193, 295] on h1 "EINE BOTSCHAFT UNSERES TRAINERS" at bounding box center [1160, 294] width 587 height 43
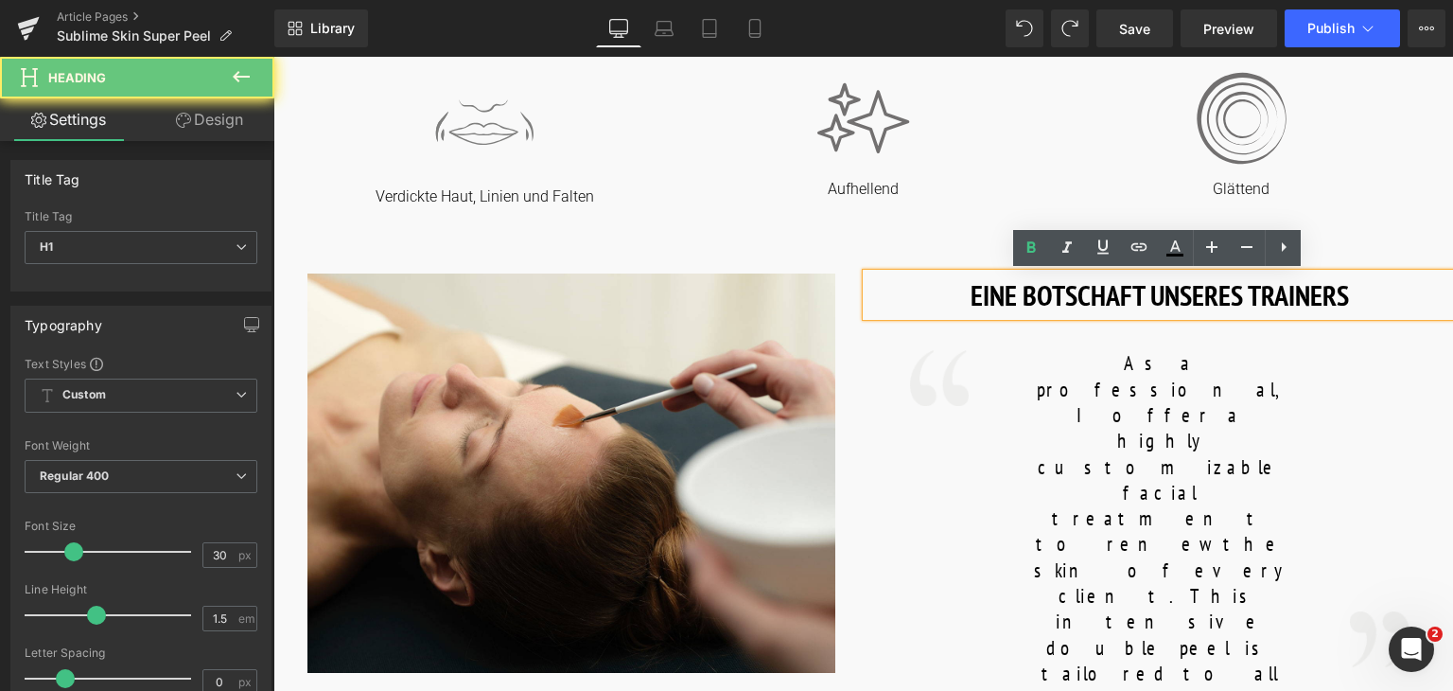
click at [1193, 295] on h1 "EINE BOTSCHAFT UNSERES TRAINERS" at bounding box center [1160, 294] width 587 height 43
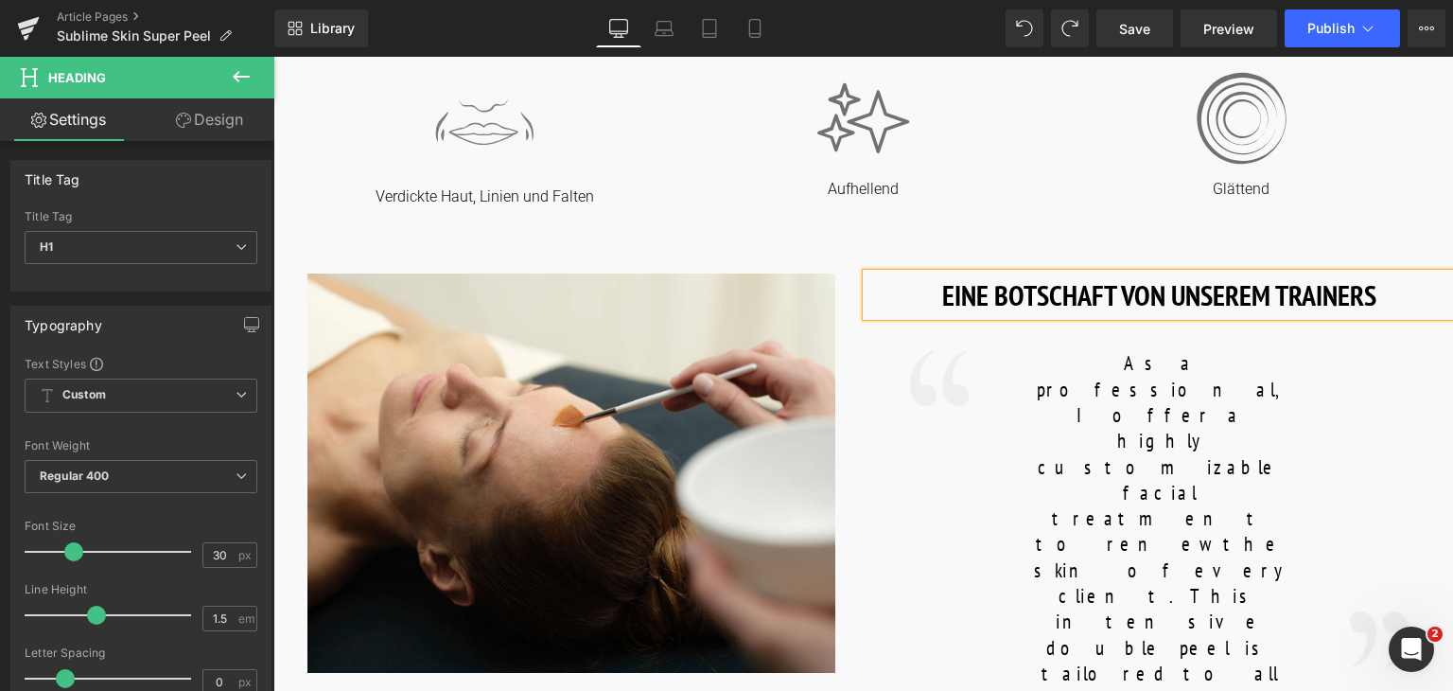
click at [1396, 293] on h1 "EINE BOTSCHAFT VON UNSEREM TRAINERS" at bounding box center [1160, 294] width 587 height 43
click at [1150, 19] on span "Save" at bounding box center [1134, 29] width 31 height 20
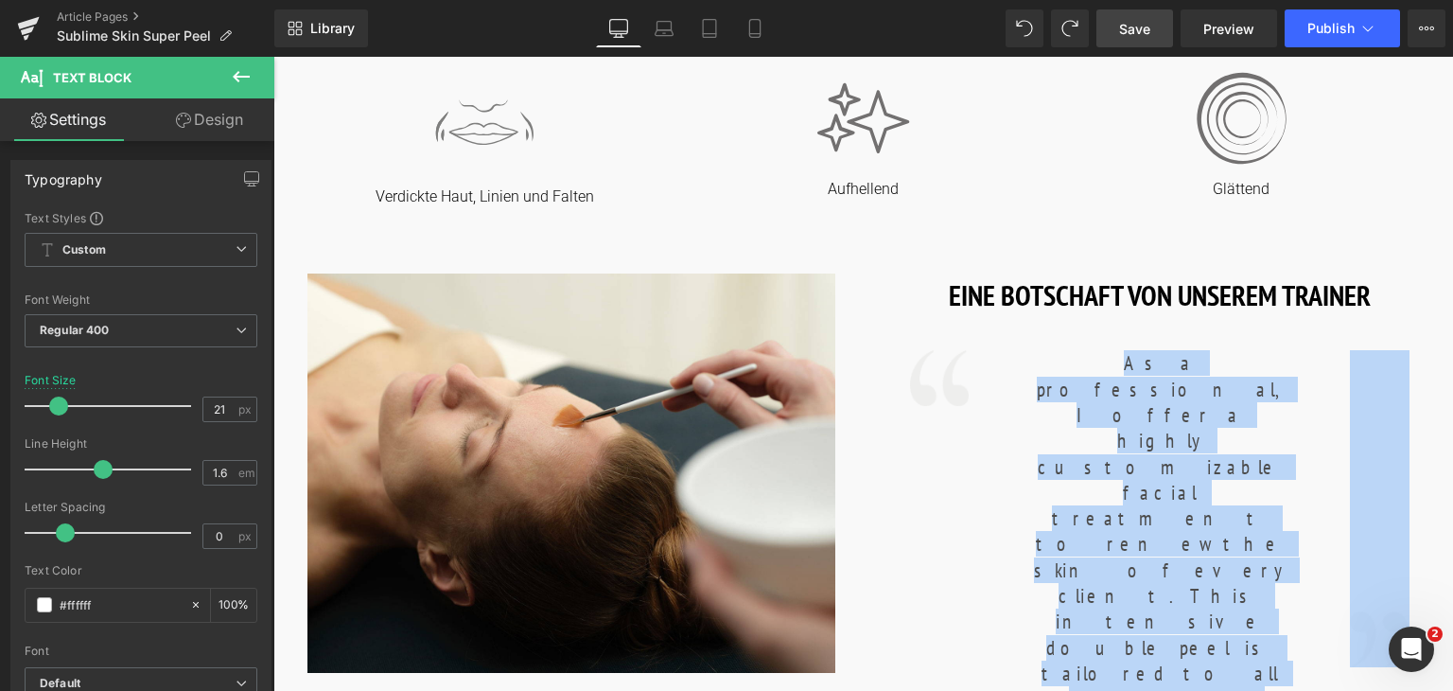
scroll to position [1047, 0]
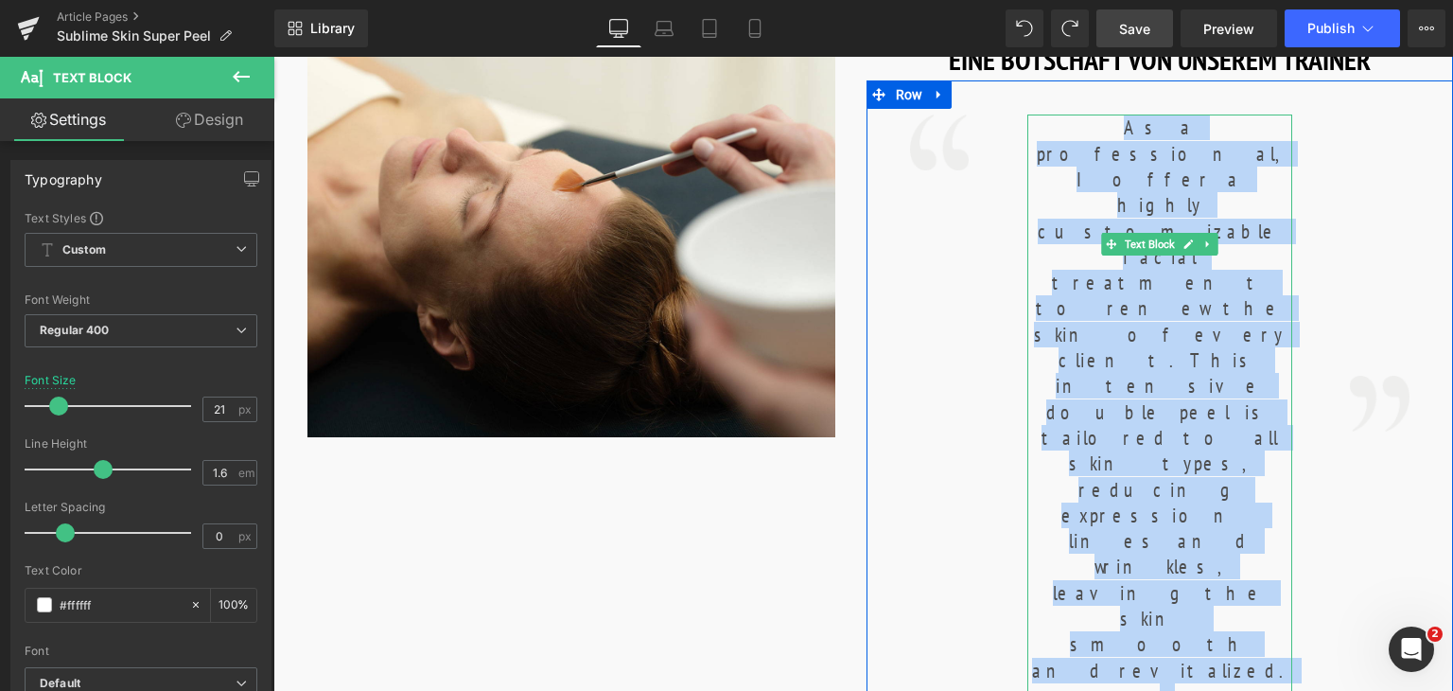
drag, startPoint x: 1144, startPoint y: 481, endPoint x: 1271, endPoint y: 368, distance: 170.2
click at [1271, 368] on div "As a professional, I offer a highly customizable facial treatment to renew the …" at bounding box center [1159, 436] width 265 height 645
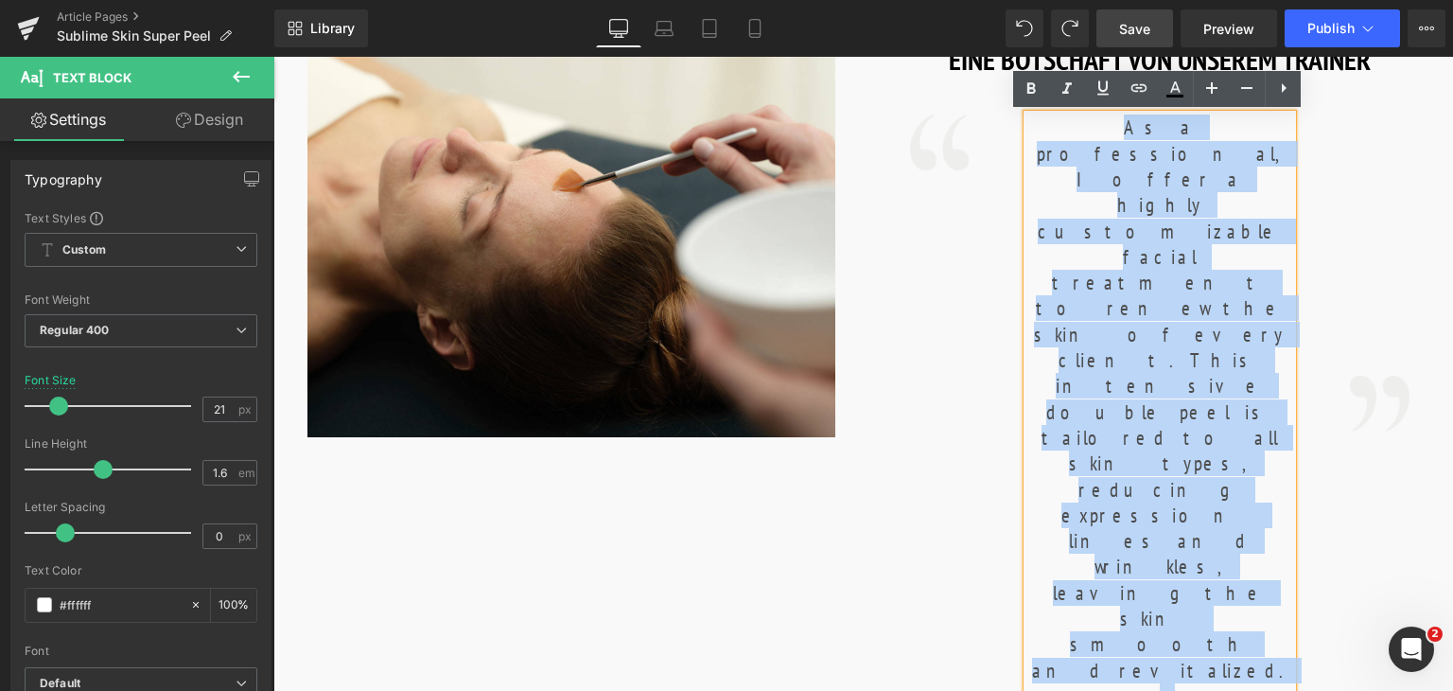
copy div "As a professional, I offer a highly customizable facial treatment to renew the …"
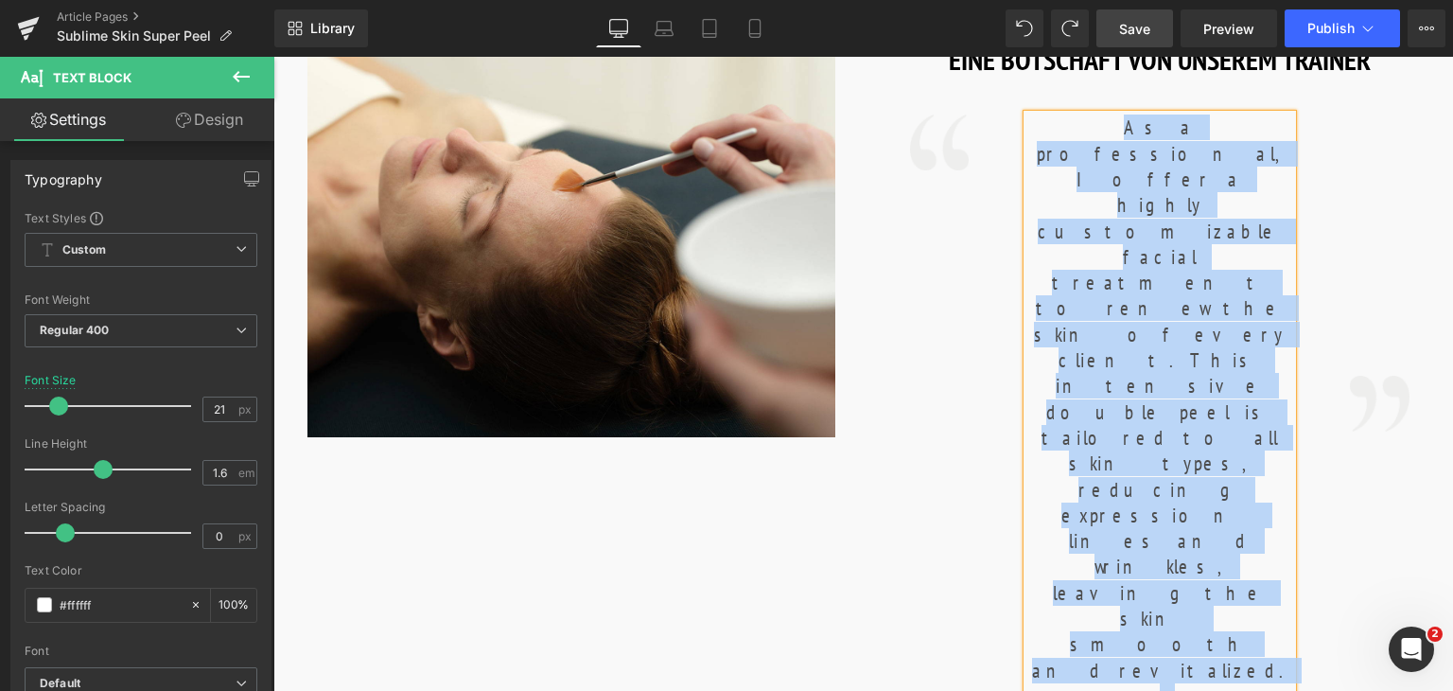
scroll to position [926, 0]
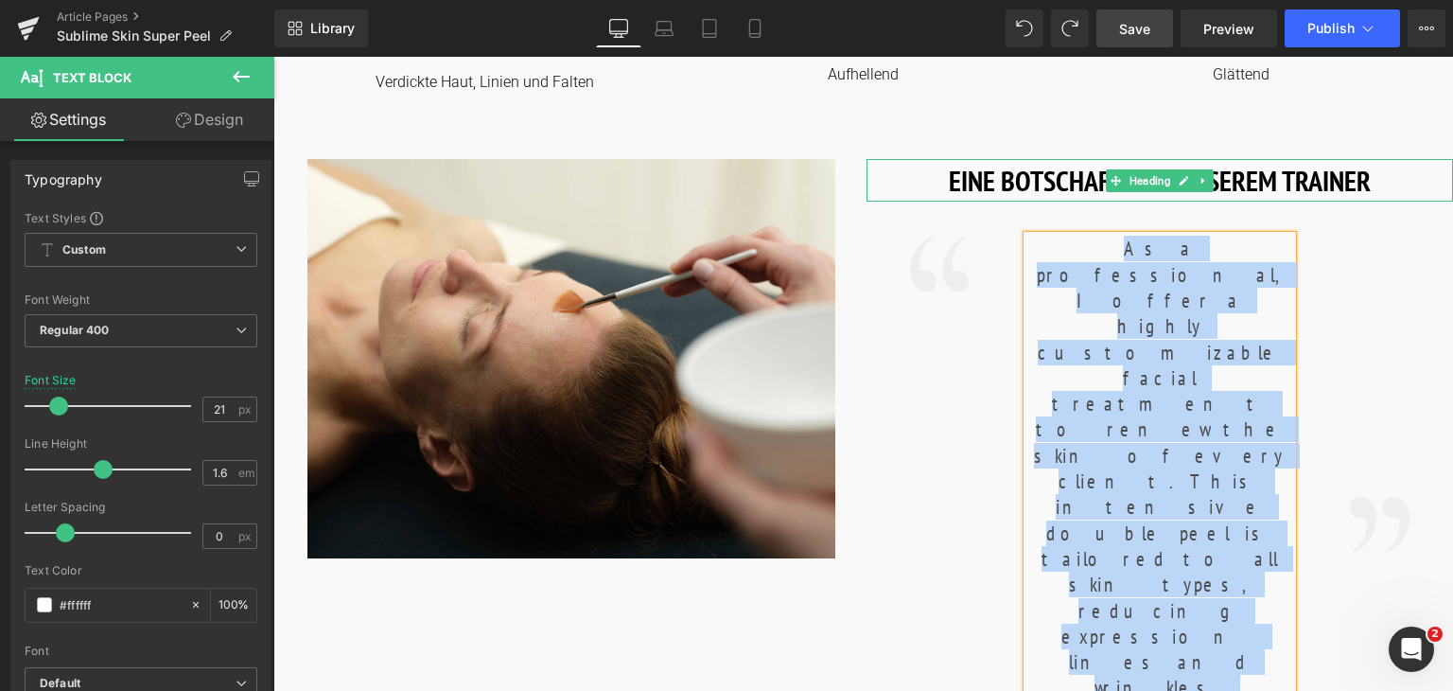
click at [1272, 179] on h1 "EINE BOTSCHAFT VON UNSEREM TRAINER" at bounding box center [1160, 180] width 587 height 43
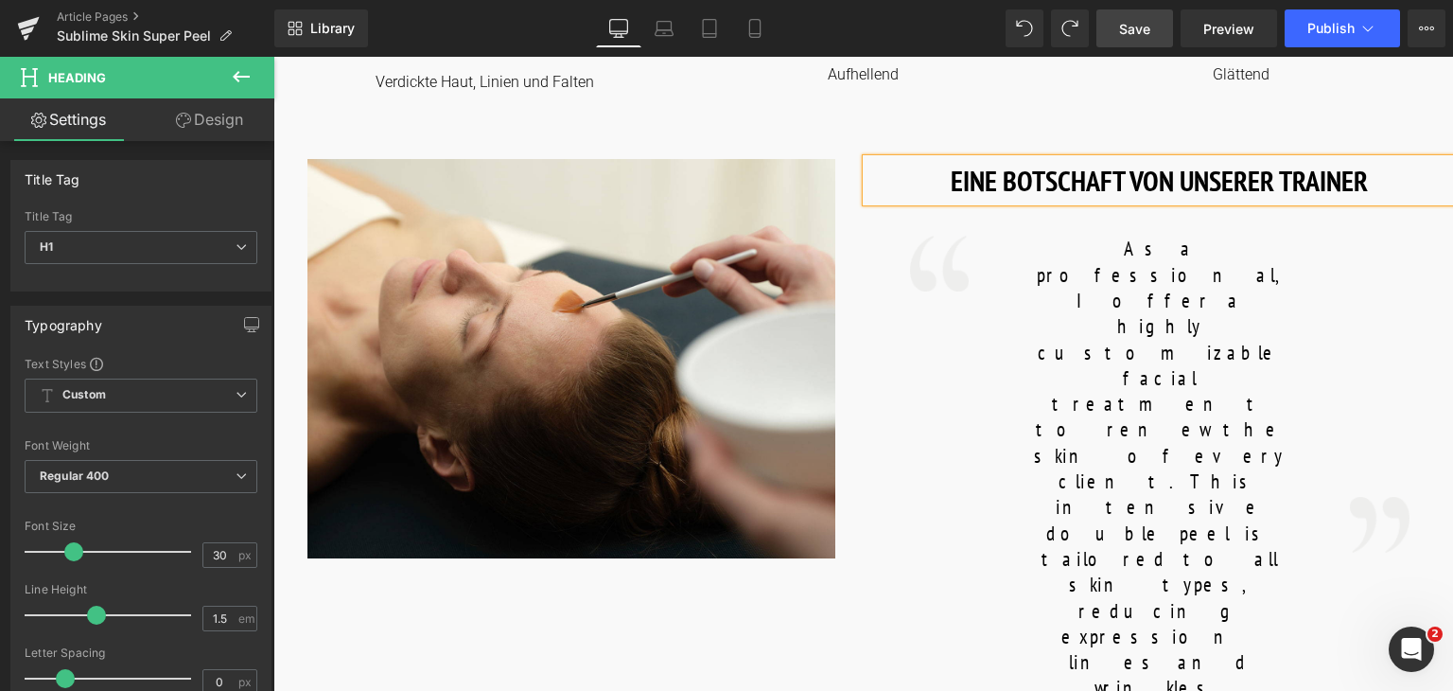
click at [1374, 185] on h1 "EINE BOTSCHAFT VON UNSERER TRAINER" at bounding box center [1160, 180] width 587 height 43
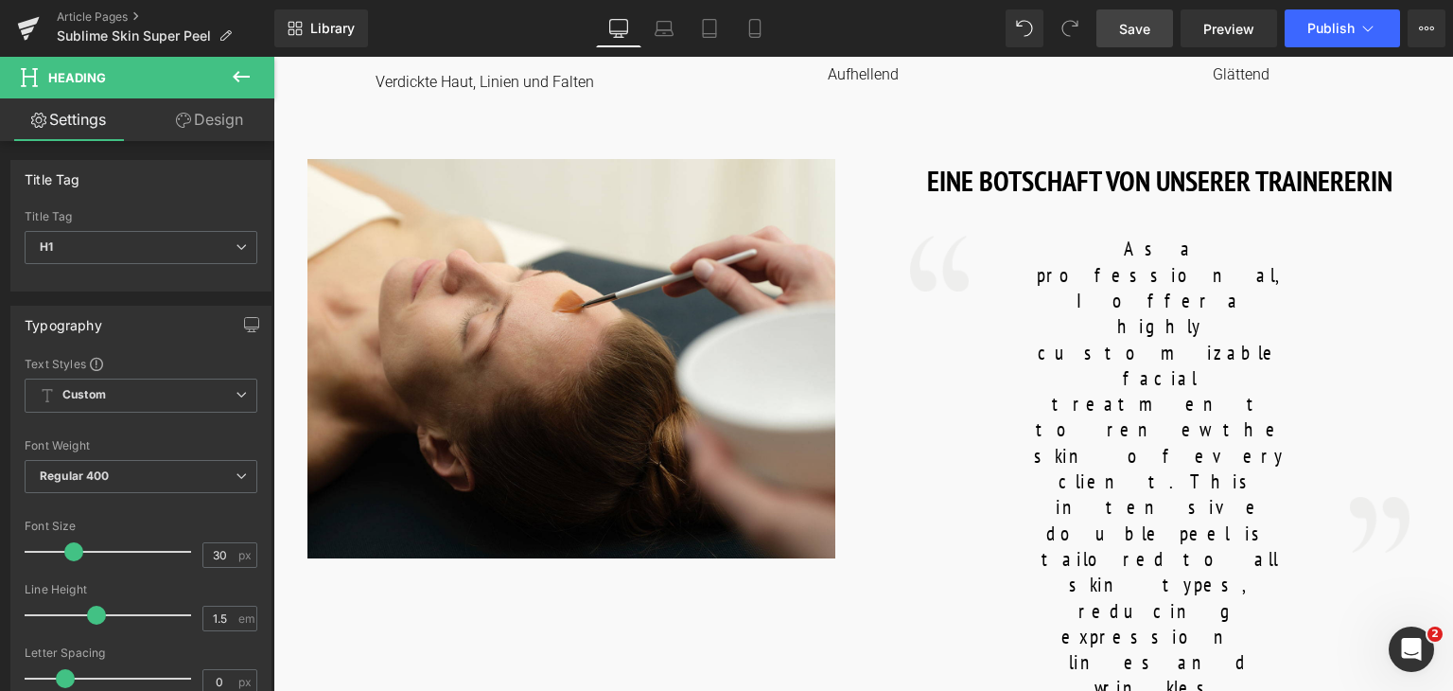
click at [1129, 37] on span "Save" at bounding box center [1134, 29] width 31 height 20
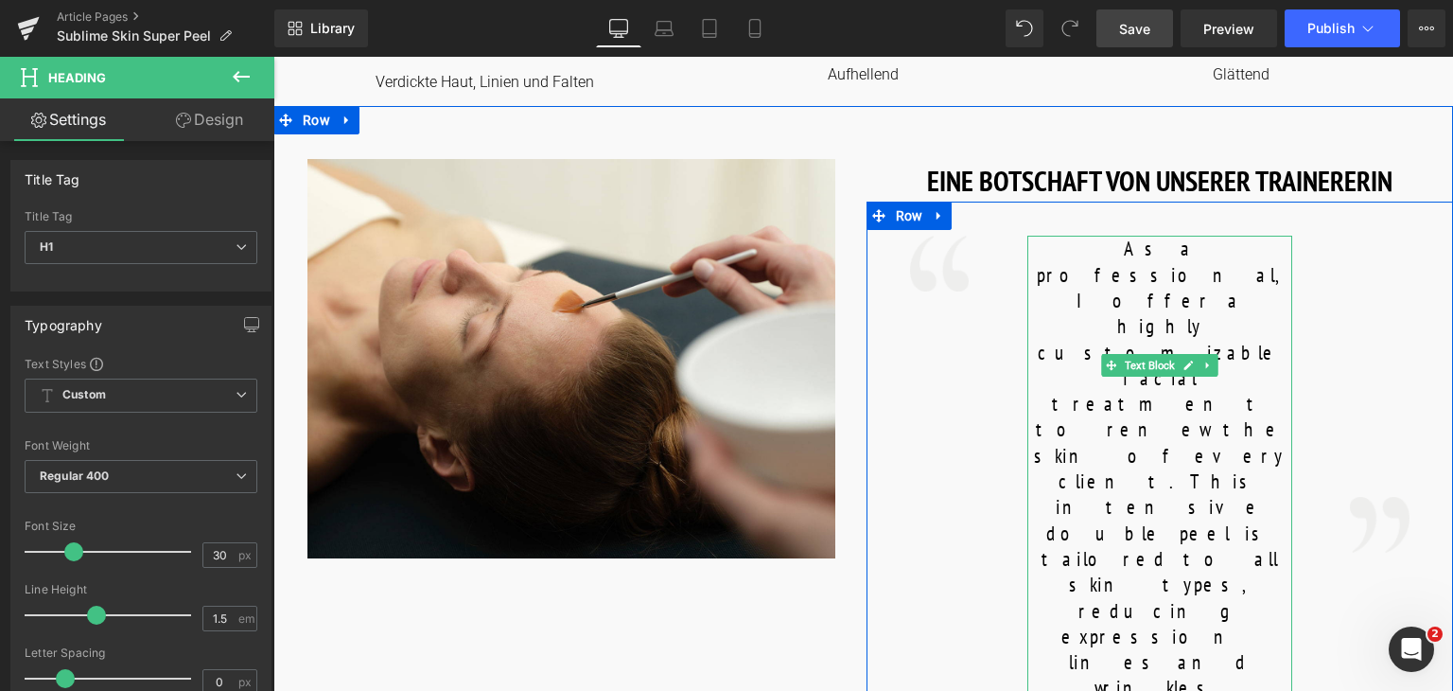
click at [1135, 352] on font "As a professional, I offer a highly customizable facial treatment to renew the …" at bounding box center [1159, 520] width 254 height 568
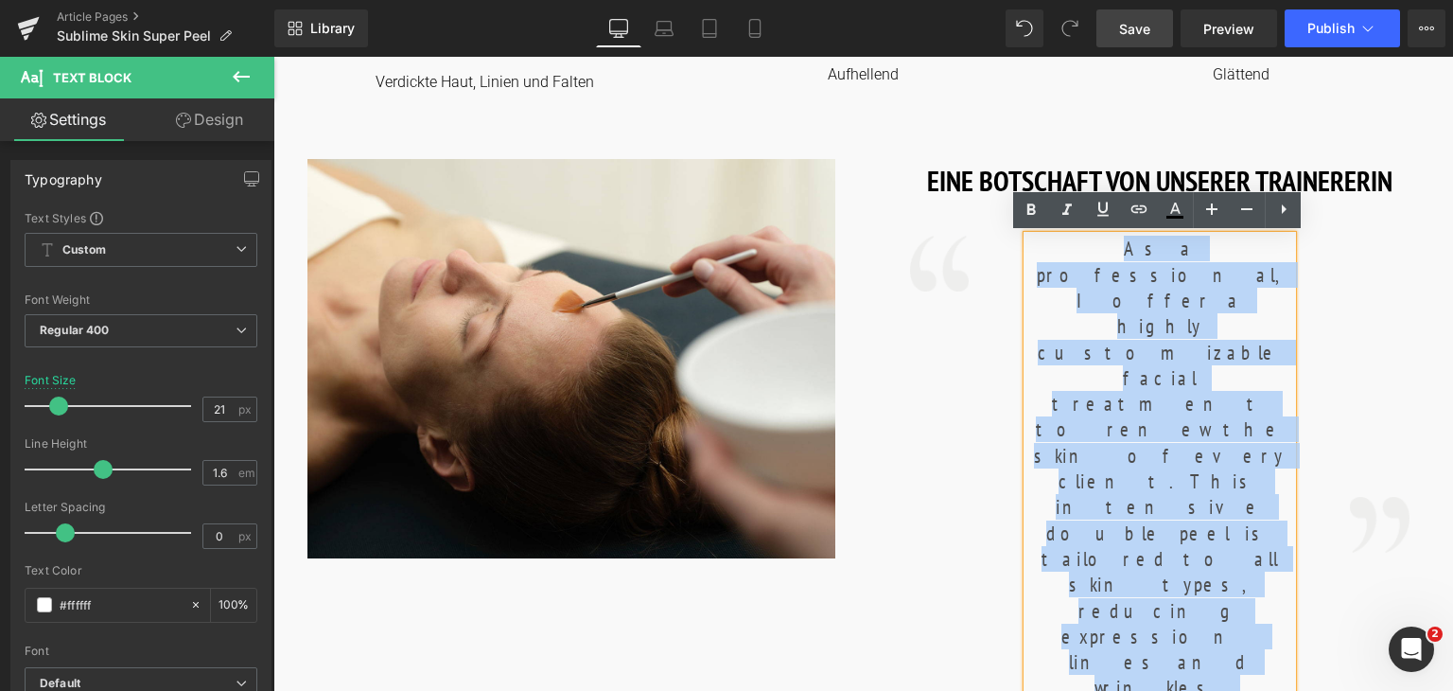
drag, startPoint x: 1231, startPoint y: 412, endPoint x: 1036, endPoint y: 247, distance: 255.7
click at [1036, 247] on p "As a professional, I offer a highly customizable facial treatment to renew the …" at bounding box center [1159, 520] width 265 height 569
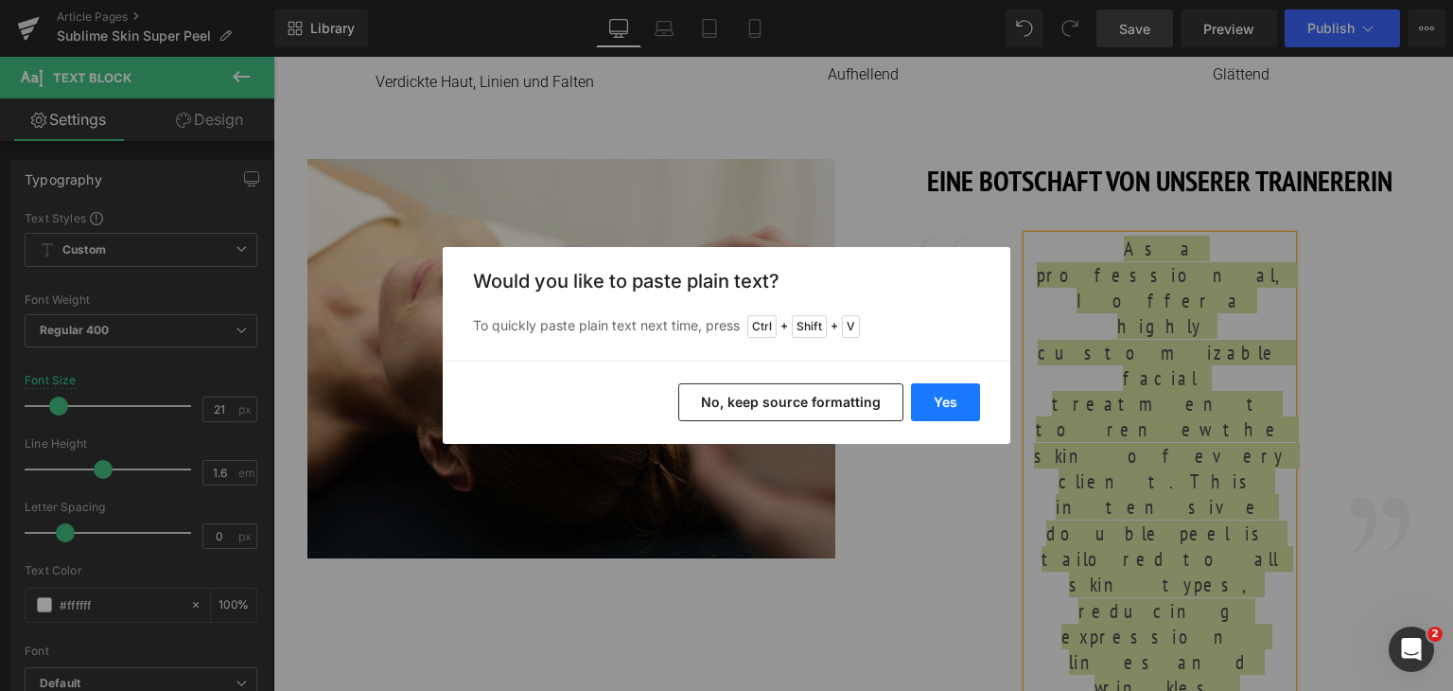
click at [933, 409] on button "Yes" at bounding box center [945, 402] width 69 height 38
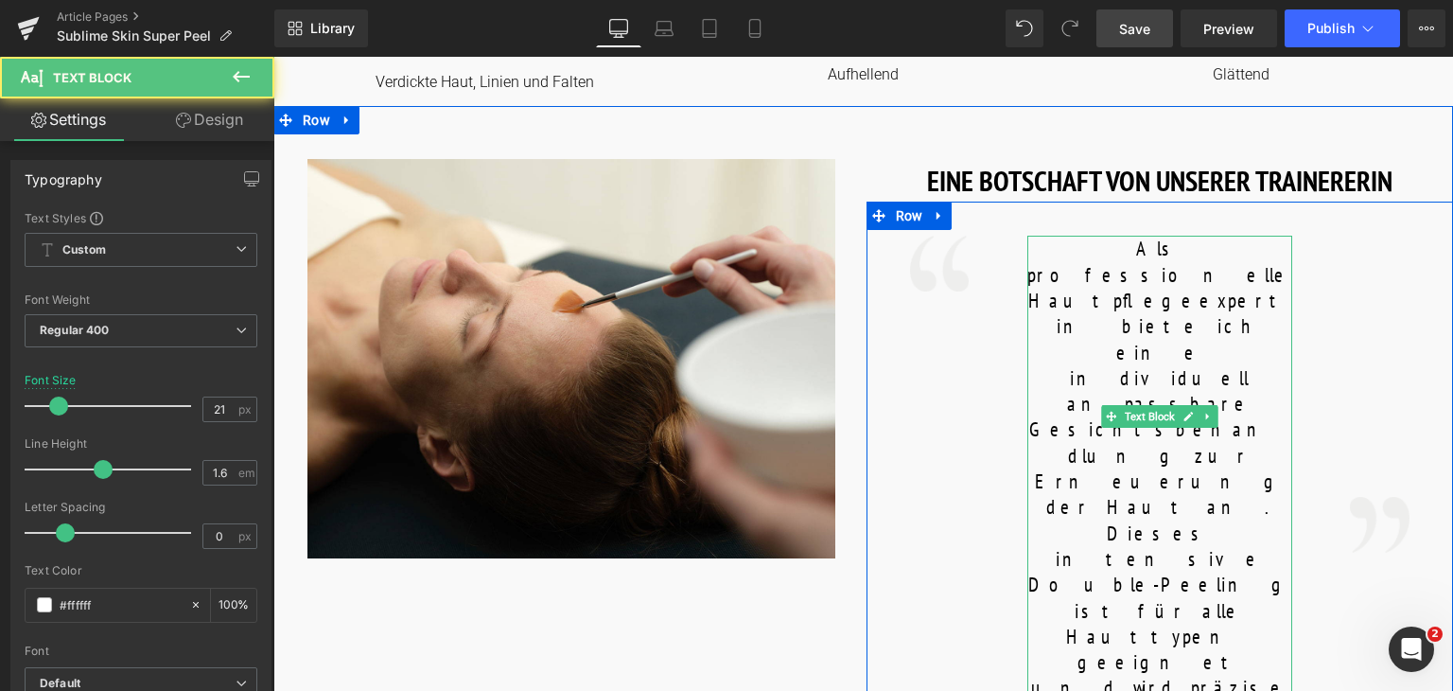
click at [1275, 403] on font "Als professionelle Hautpflegeexpertin biete ich eine individuell anpassbare Ges…" at bounding box center [1159, 687] width 265 height 903
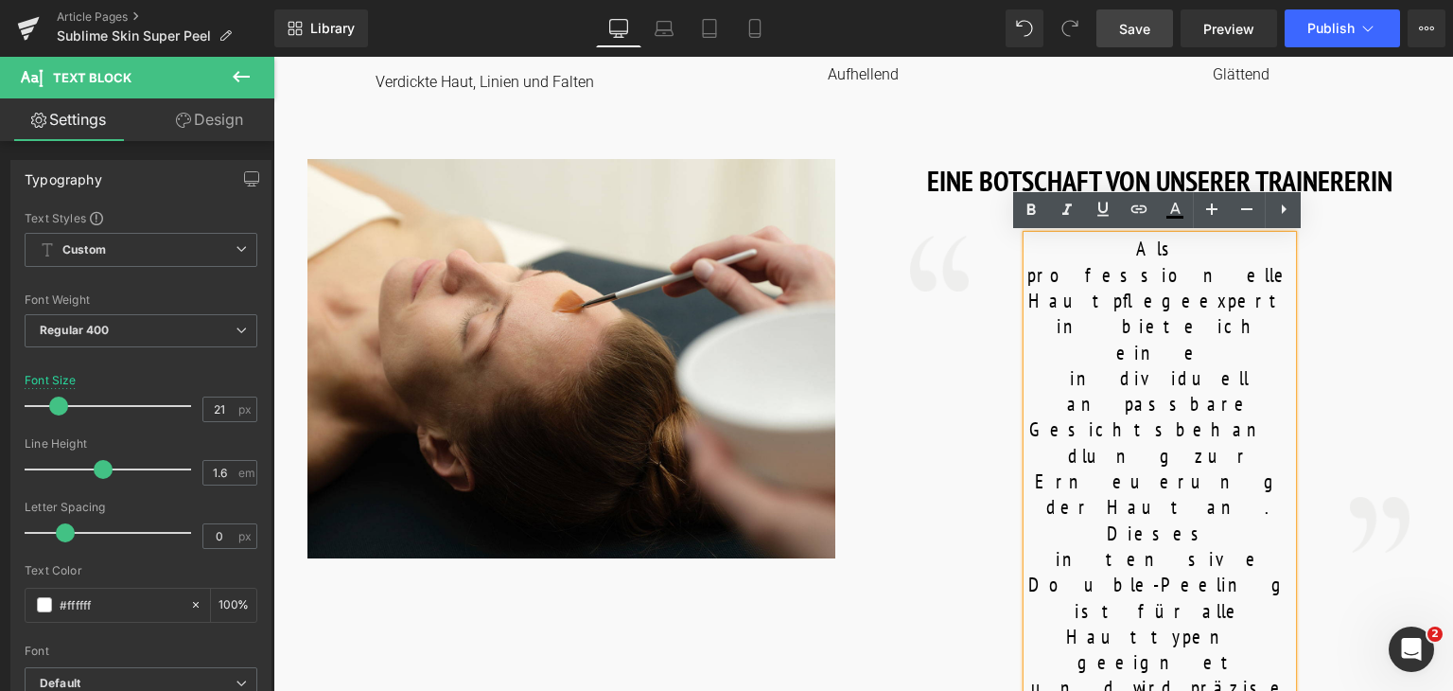
click at [1267, 404] on font "Als professionelle Hautpflegeexpertin biete ich eine individuell anpassbare Ges…" at bounding box center [1159, 687] width 265 height 903
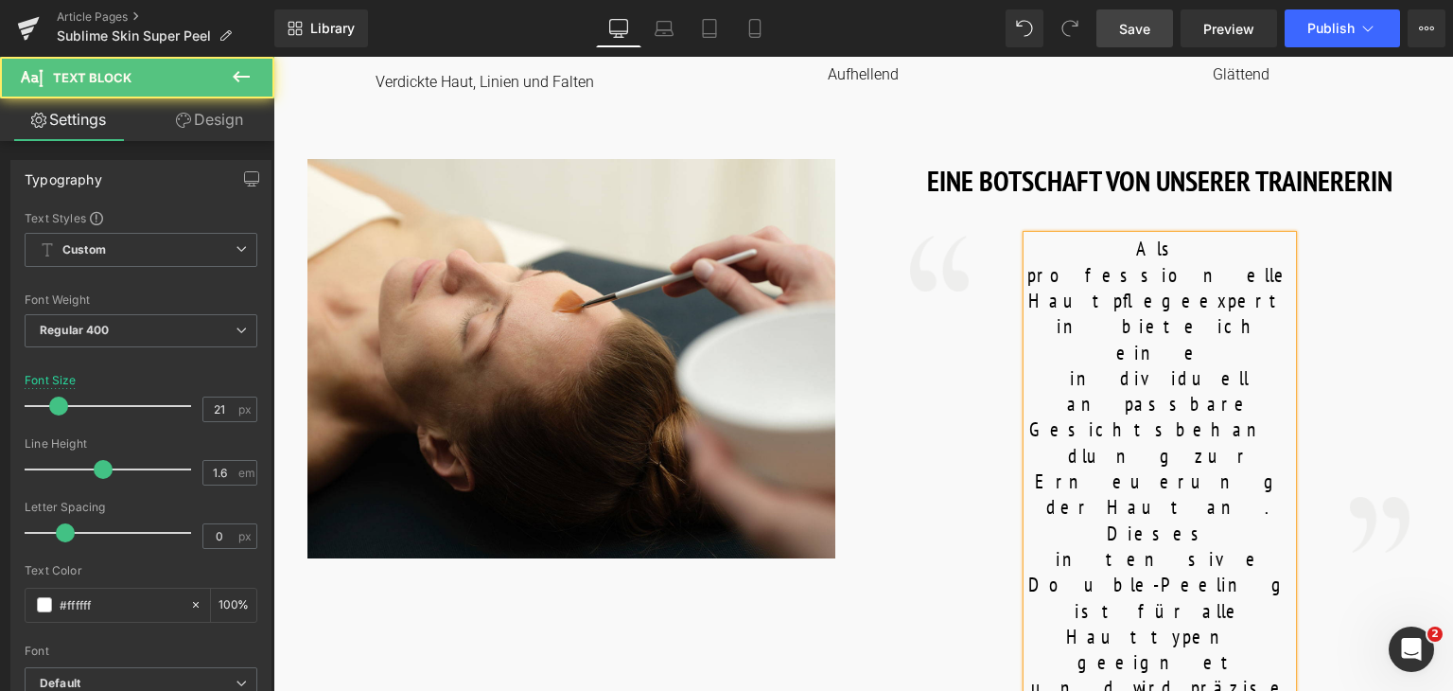
click at [1116, 330] on font "Als professionelle Hautpflegeexpertin biete ich eine individuell anpassbare Ges…" at bounding box center [1159, 546] width 265 height 620
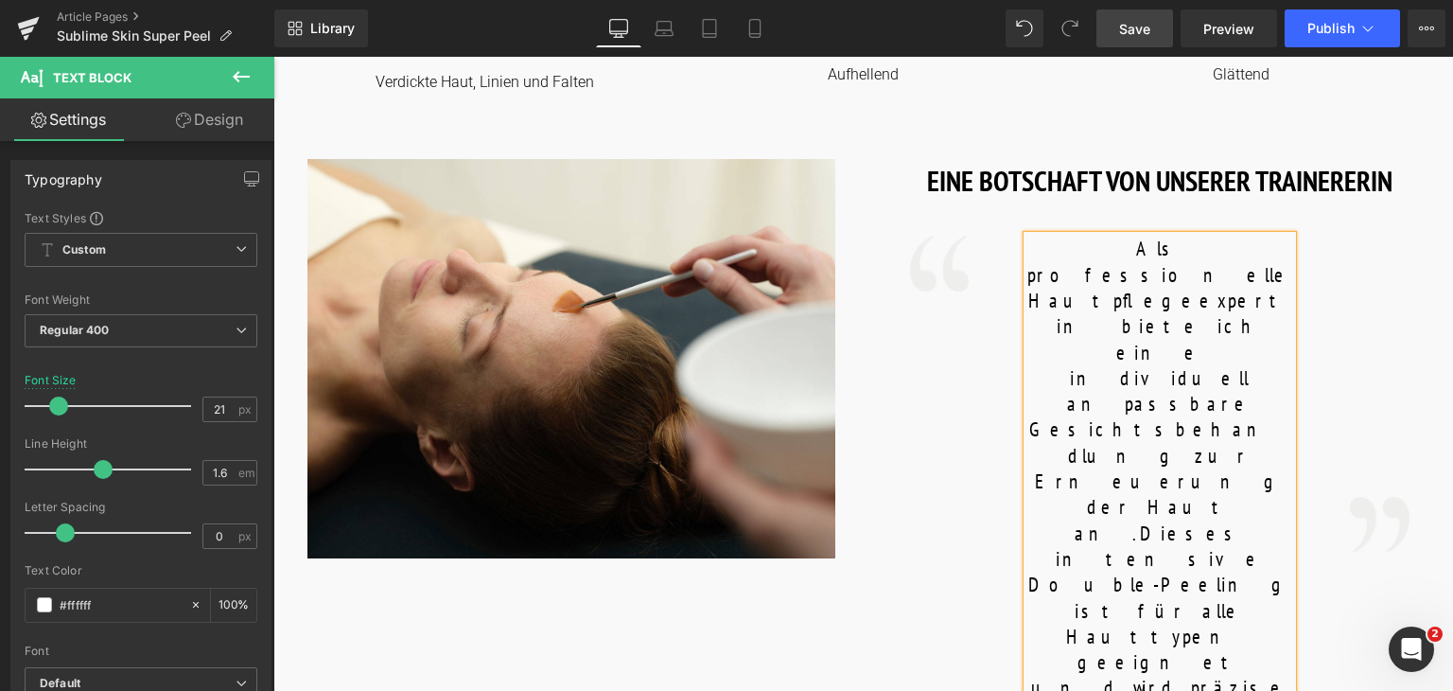
click at [1159, 43] on link "Save" at bounding box center [1134, 28] width 77 height 38
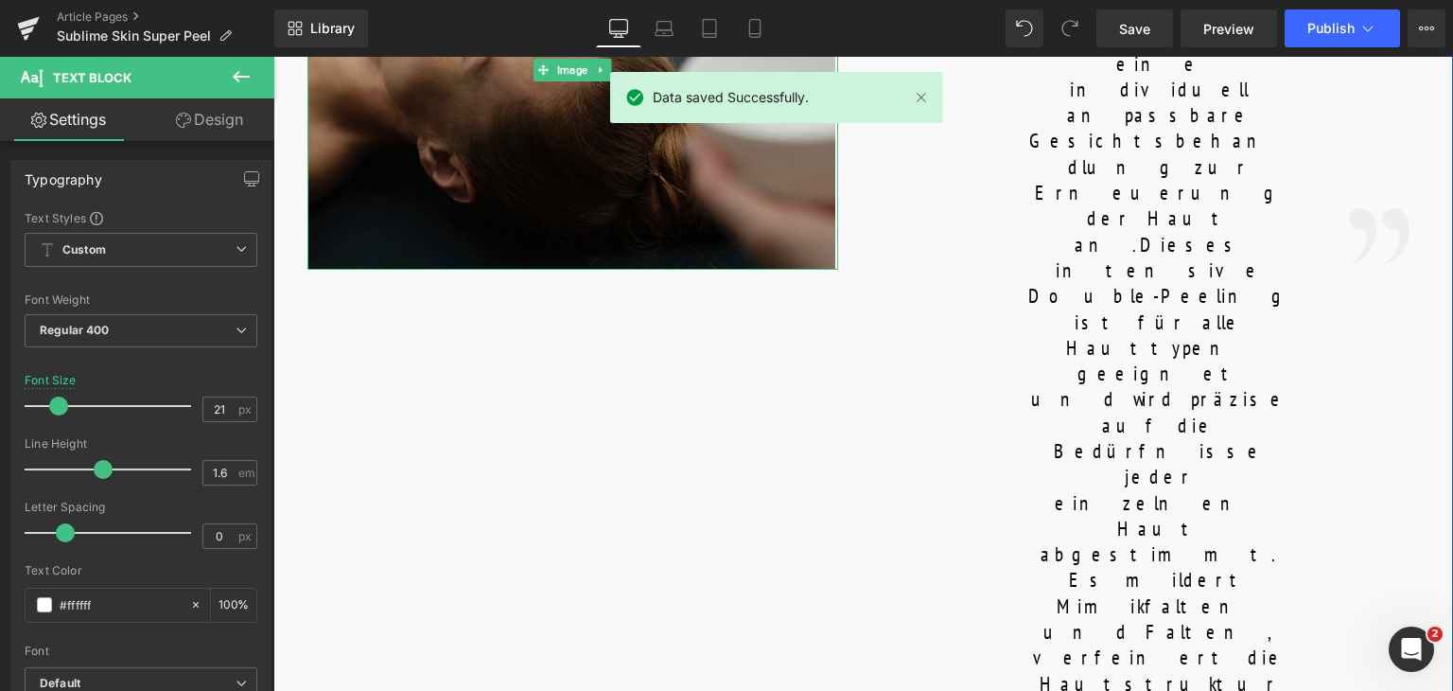
scroll to position [1214, 0]
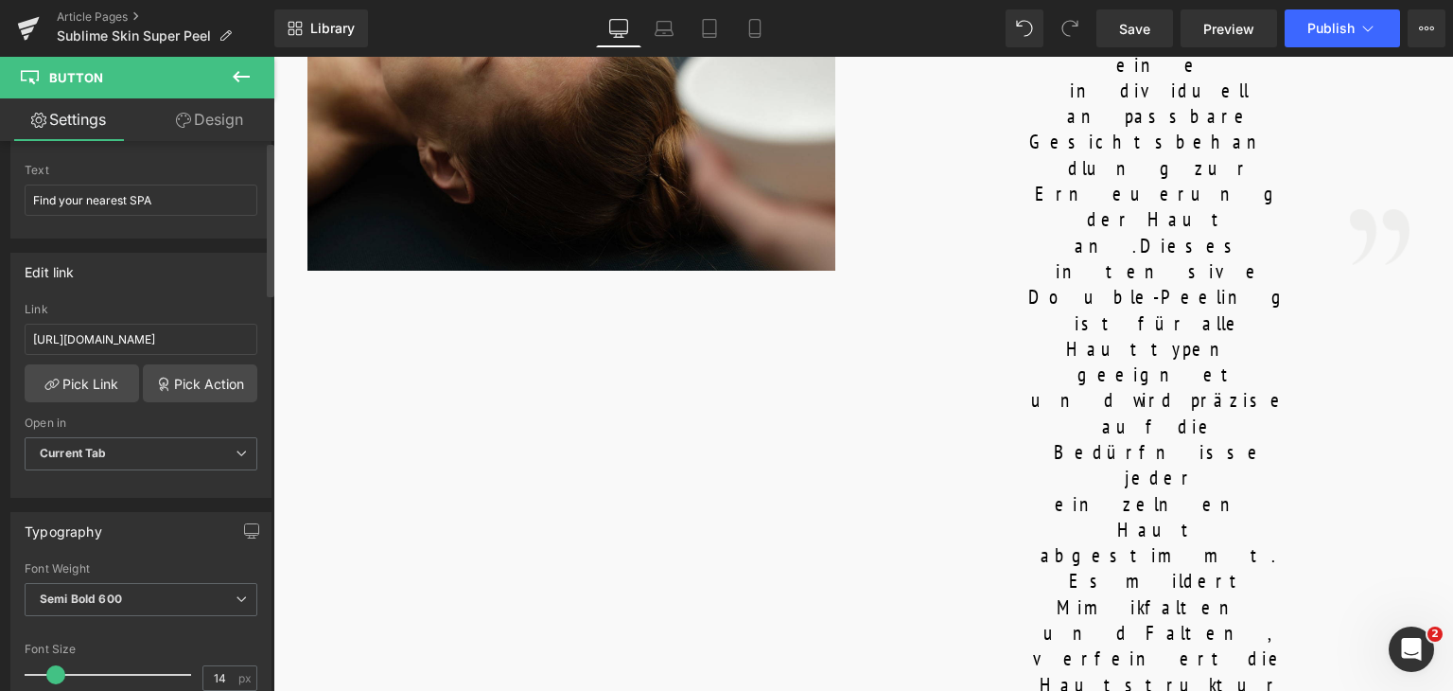
scroll to position [0, 0]
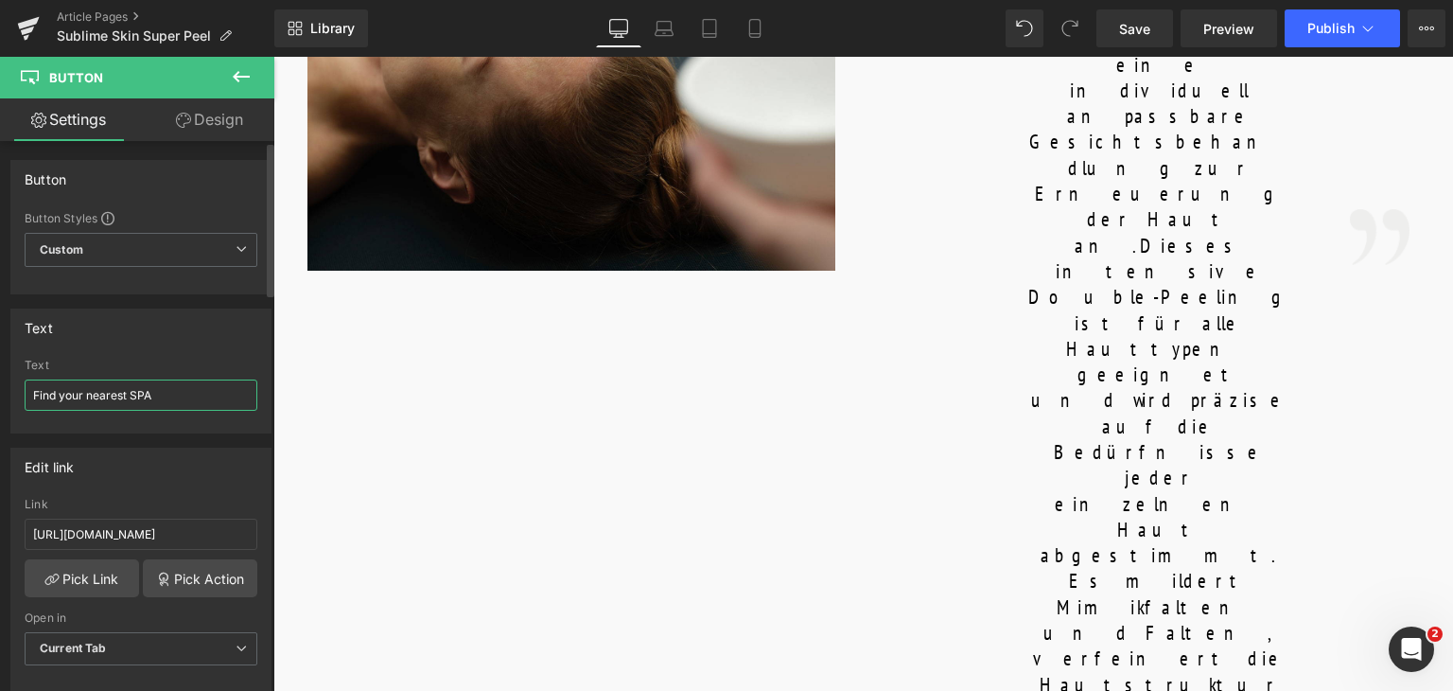
click at [142, 393] on input "Find your nearest SPA" at bounding box center [141, 394] width 233 height 31
drag, startPoint x: 155, startPoint y: 393, endPoint x: 0, endPoint y: 387, distance: 155.2
click at [0, 387] on div "Text Find your nearest SPA Text Find your nearest SPA" at bounding box center [141, 363] width 283 height 139
